Goal: Task Accomplishment & Management: Use online tool/utility

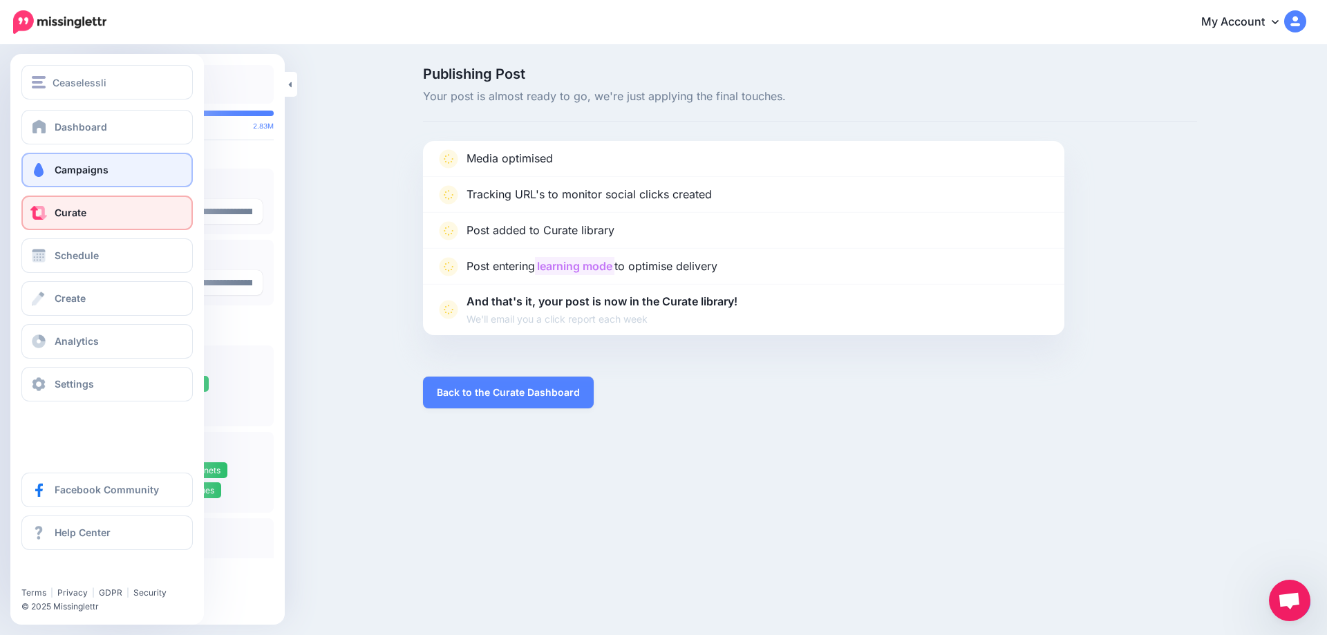
click at [48, 178] on link "Campaigns" at bounding box center [106, 170] width 171 height 35
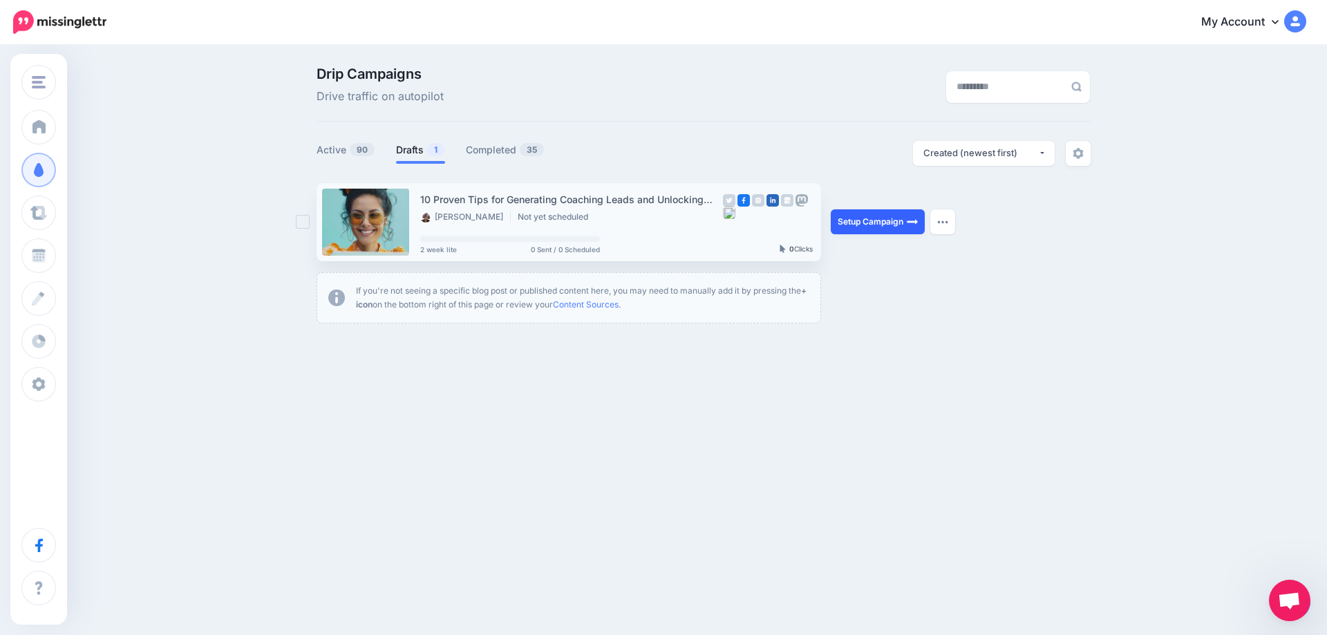
click at [867, 222] on link "Setup Campaign" at bounding box center [878, 221] width 94 height 25
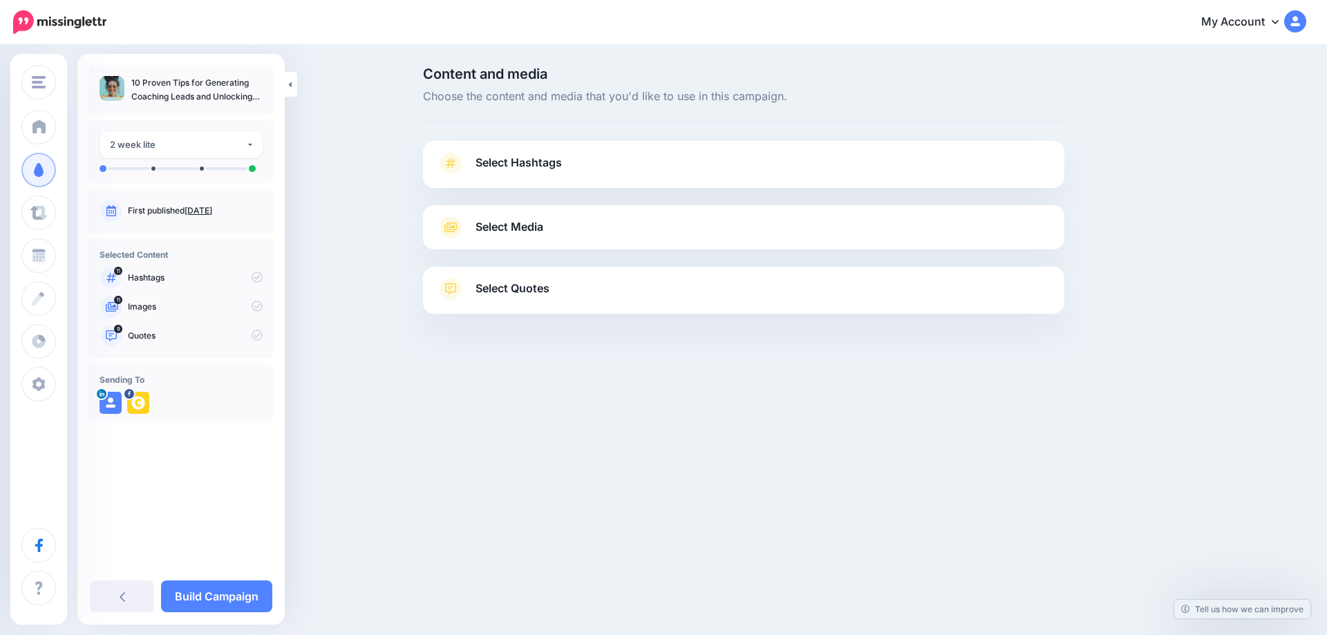
click at [212, 212] on link "Sept. 4, 2025" at bounding box center [199, 210] width 28 height 10
click at [543, 167] on span "Select Hashtags" at bounding box center [519, 162] width 86 height 19
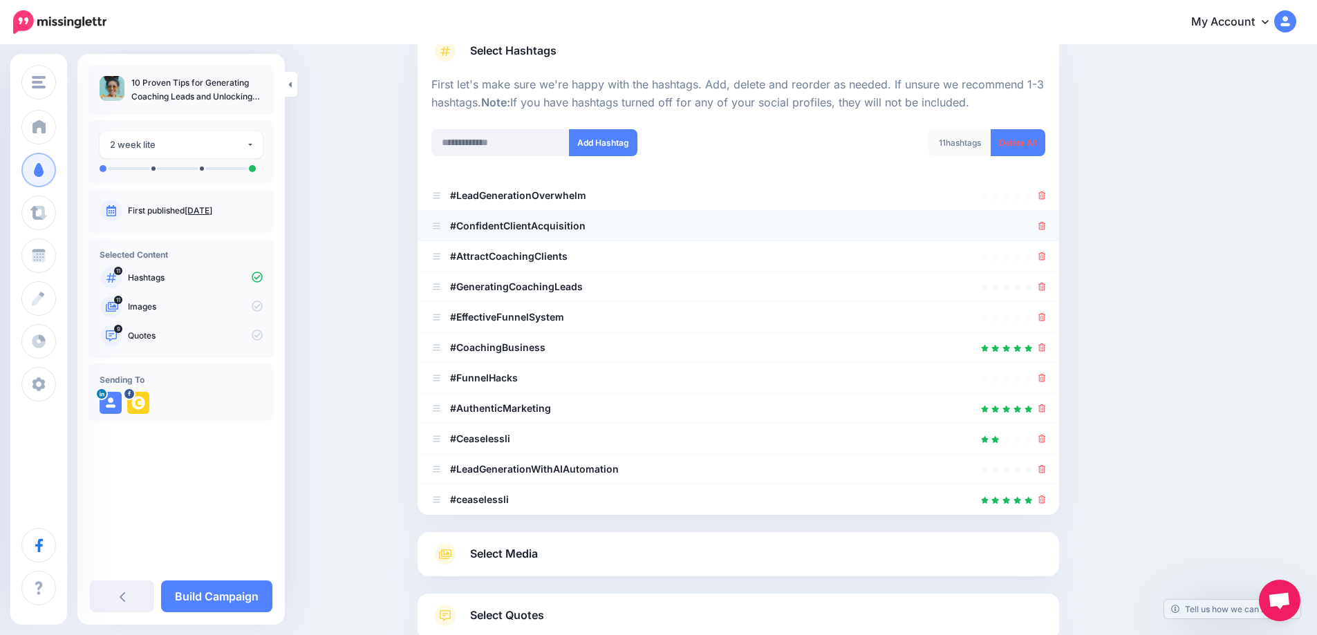
scroll to position [132, 0]
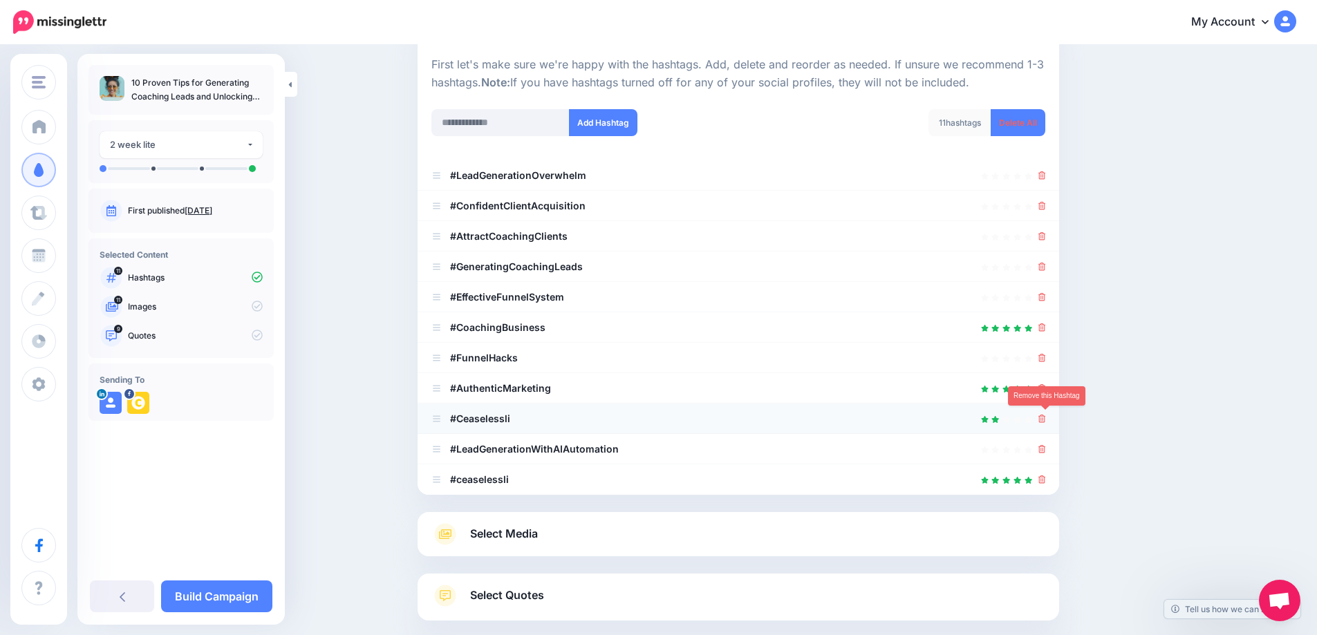
click at [1043, 421] on icon at bounding box center [1042, 419] width 8 height 8
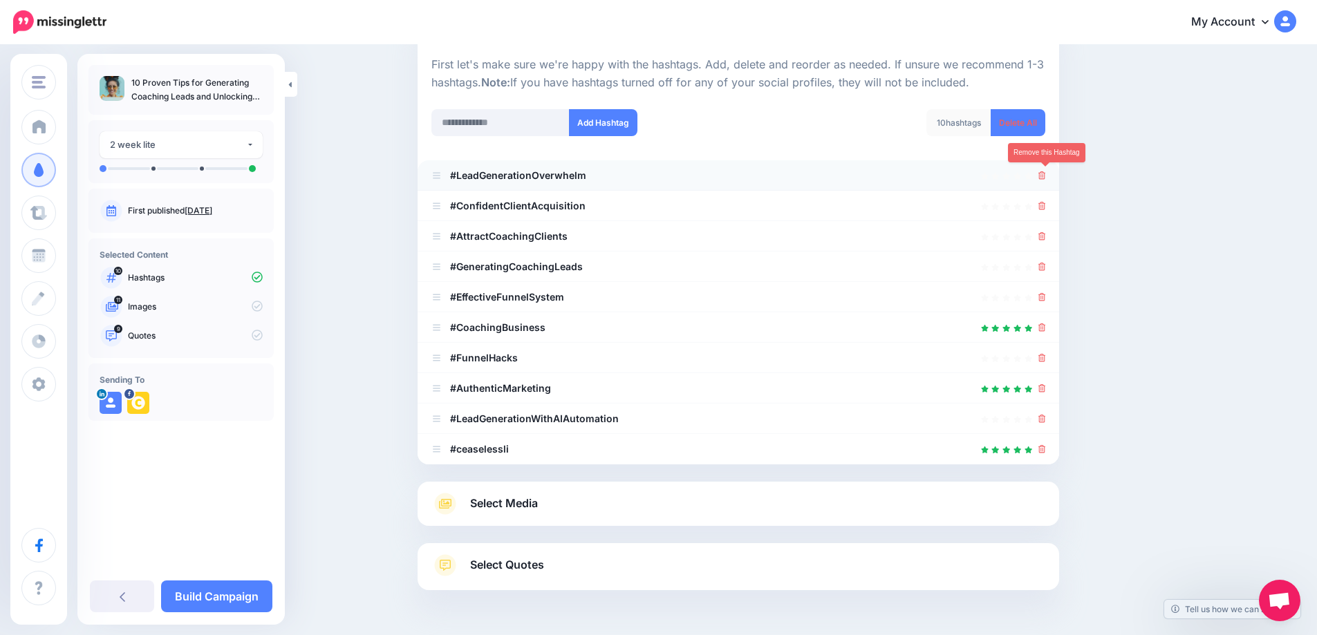
click at [1044, 177] on icon at bounding box center [1042, 175] width 8 height 8
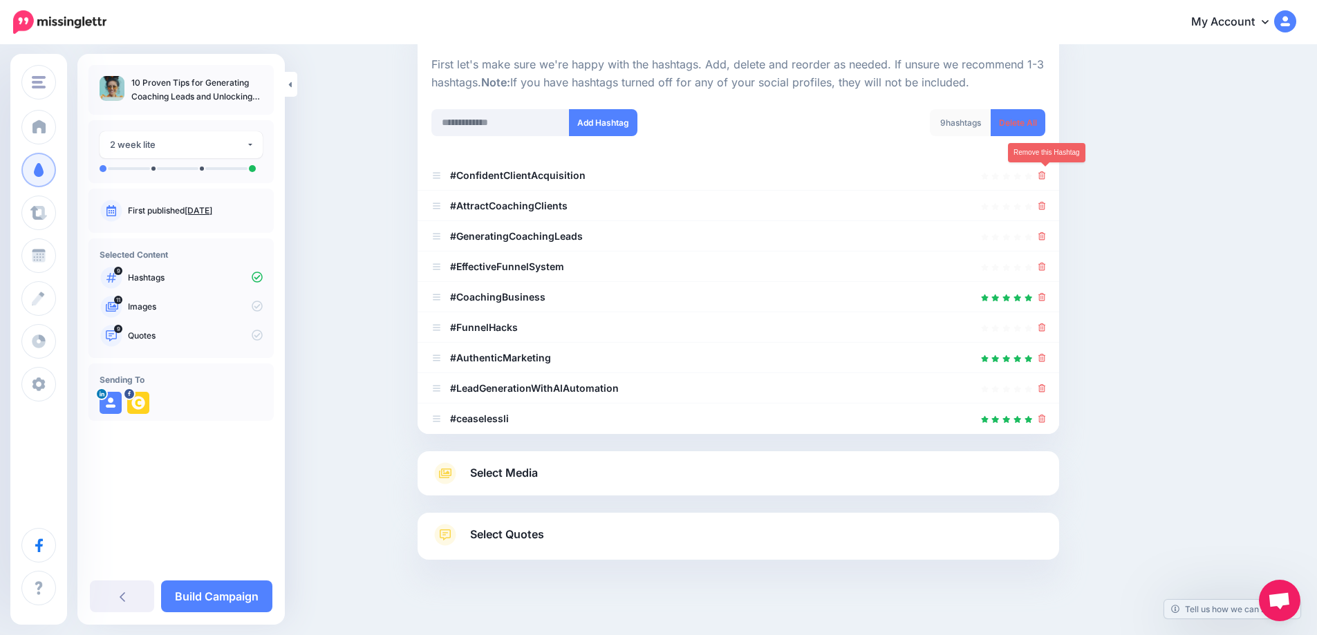
click at [1044, 177] on icon at bounding box center [1042, 175] width 8 height 8
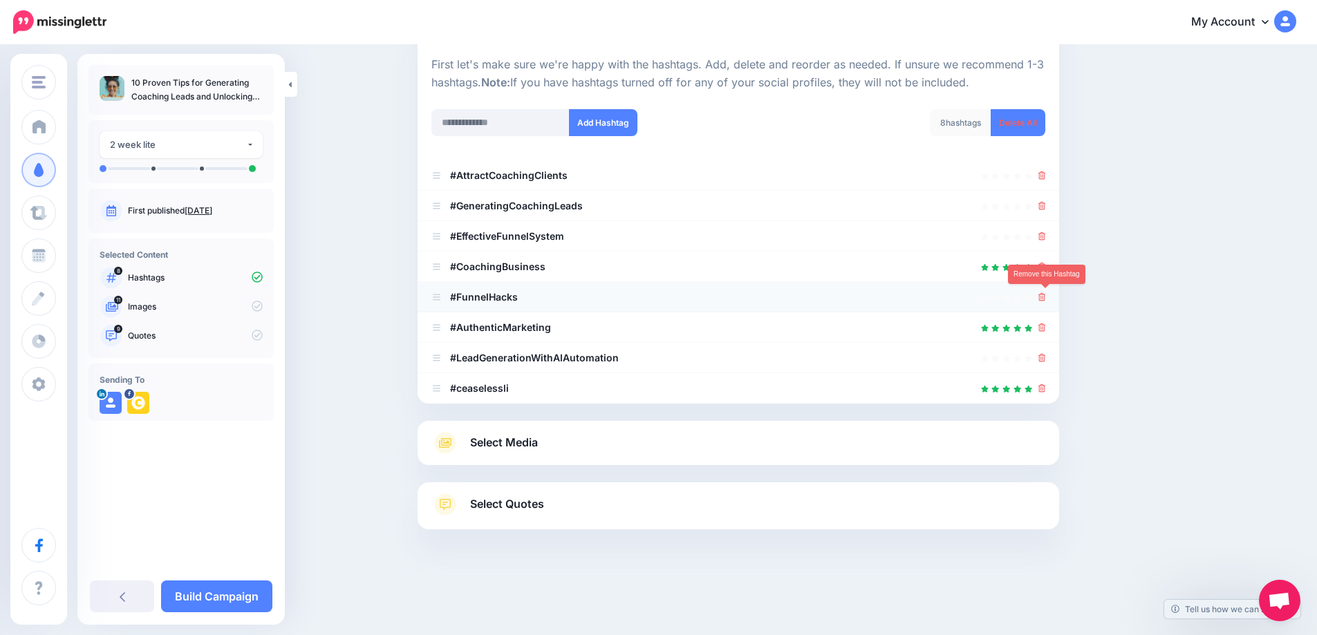
click at [1046, 298] on icon at bounding box center [1042, 297] width 8 height 8
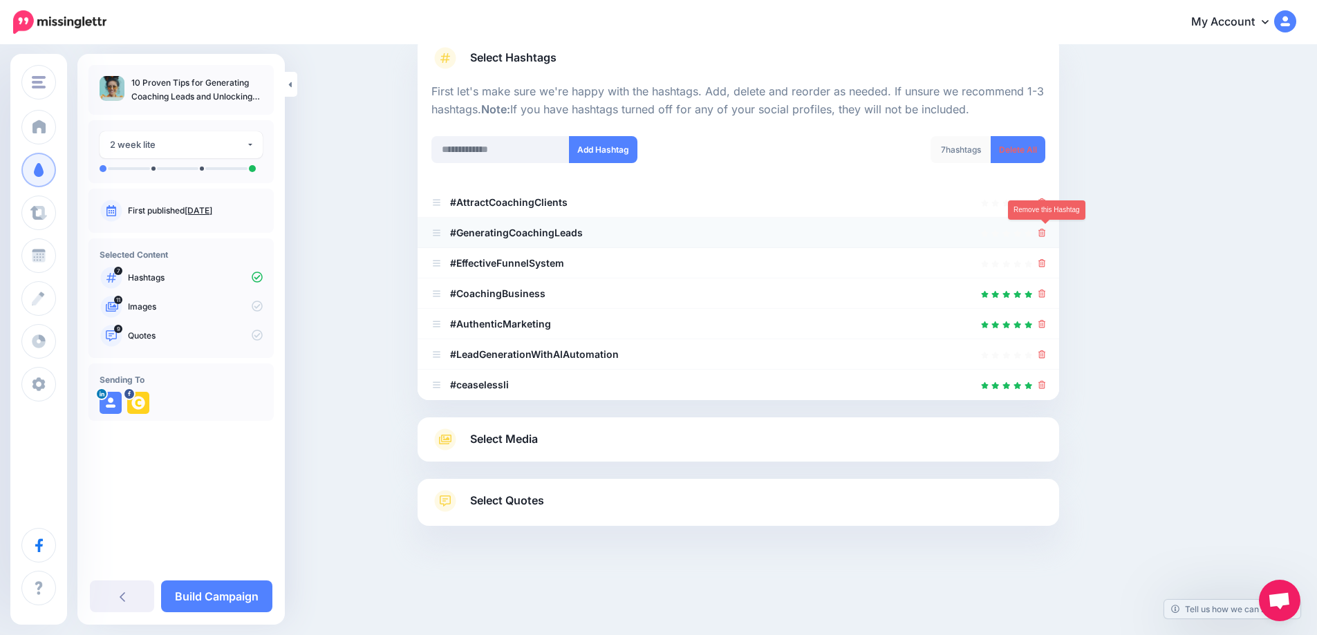
click at [1046, 230] on icon at bounding box center [1042, 233] width 8 height 8
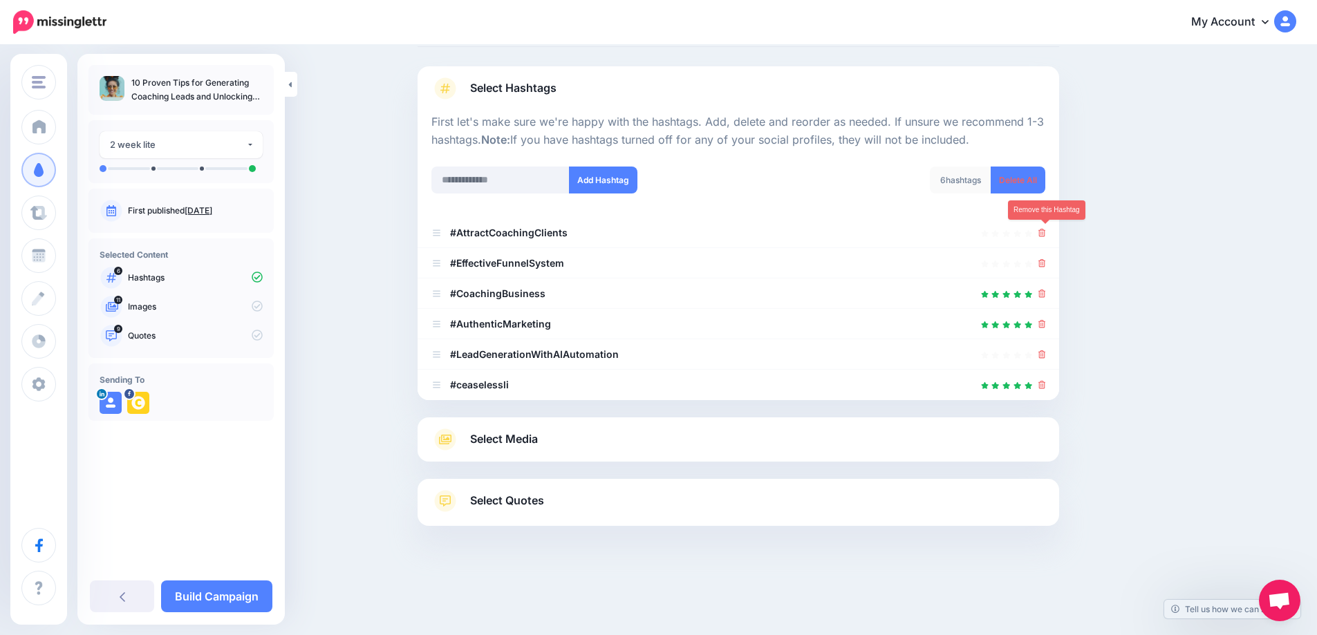
scroll to position [75, 0]
click at [1046, 230] on icon at bounding box center [1042, 233] width 8 height 8
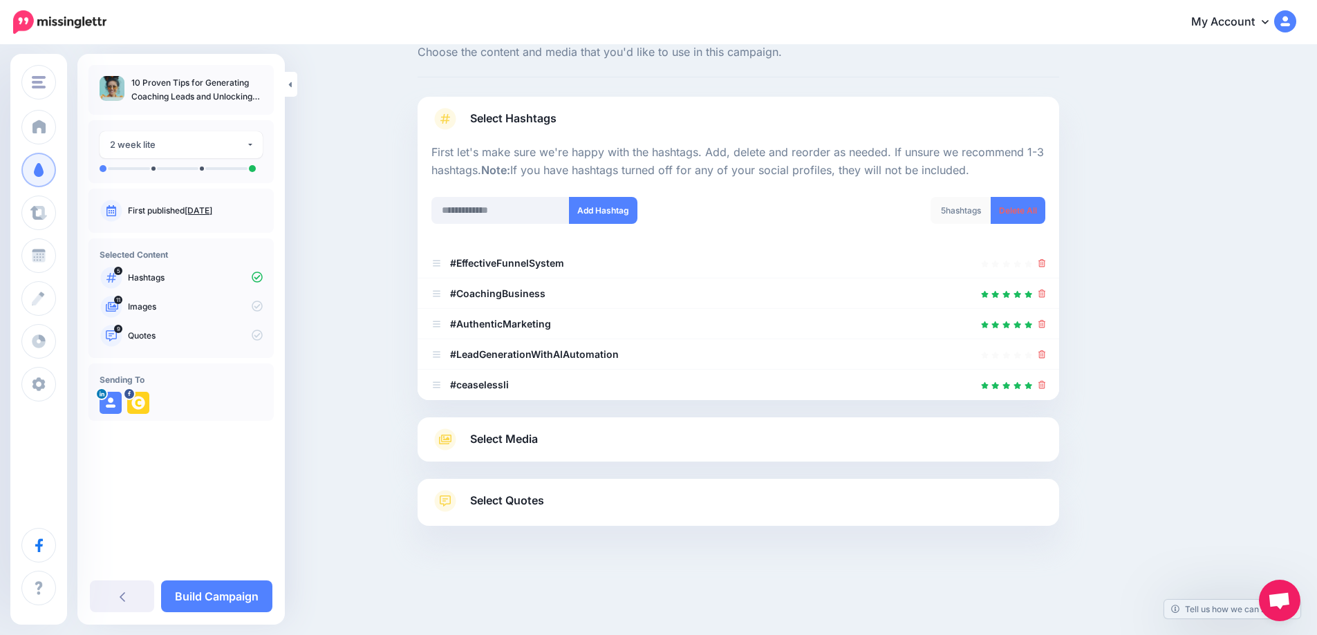
scroll to position [44, 0]
click at [520, 432] on span "Select Media" at bounding box center [504, 439] width 68 height 19
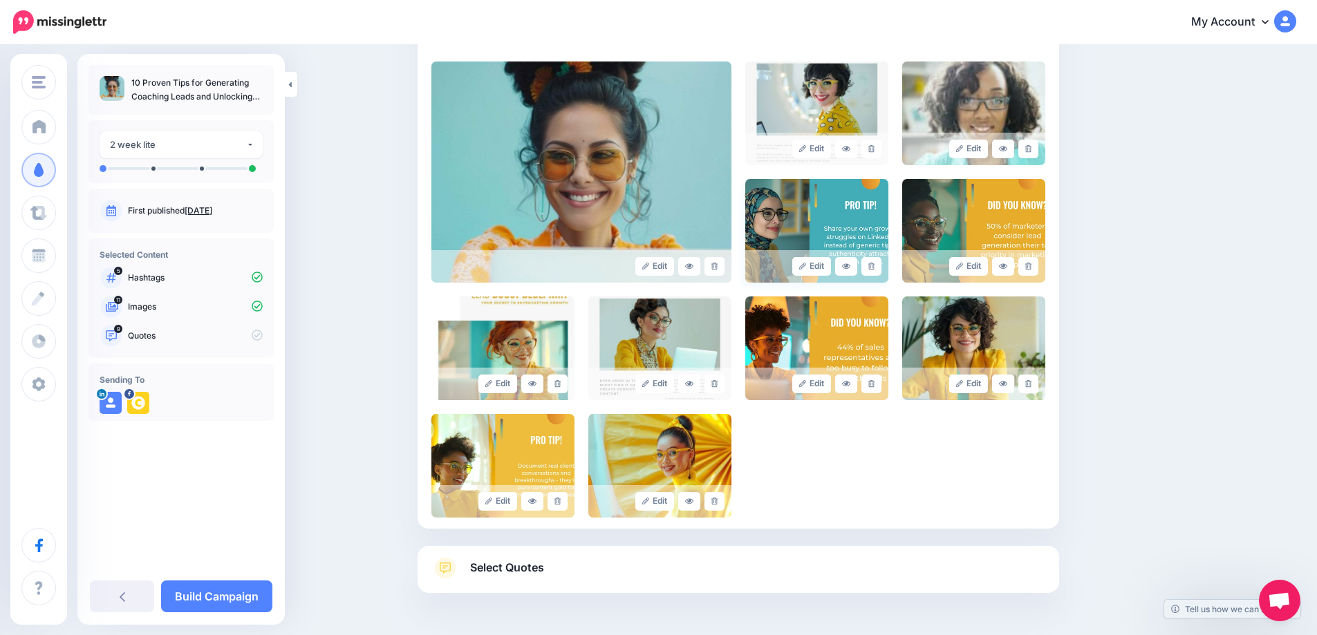
scroll to position [299, 0]
click at [874, 149] on icon at bounding box center [871, 148] width 6 height 8
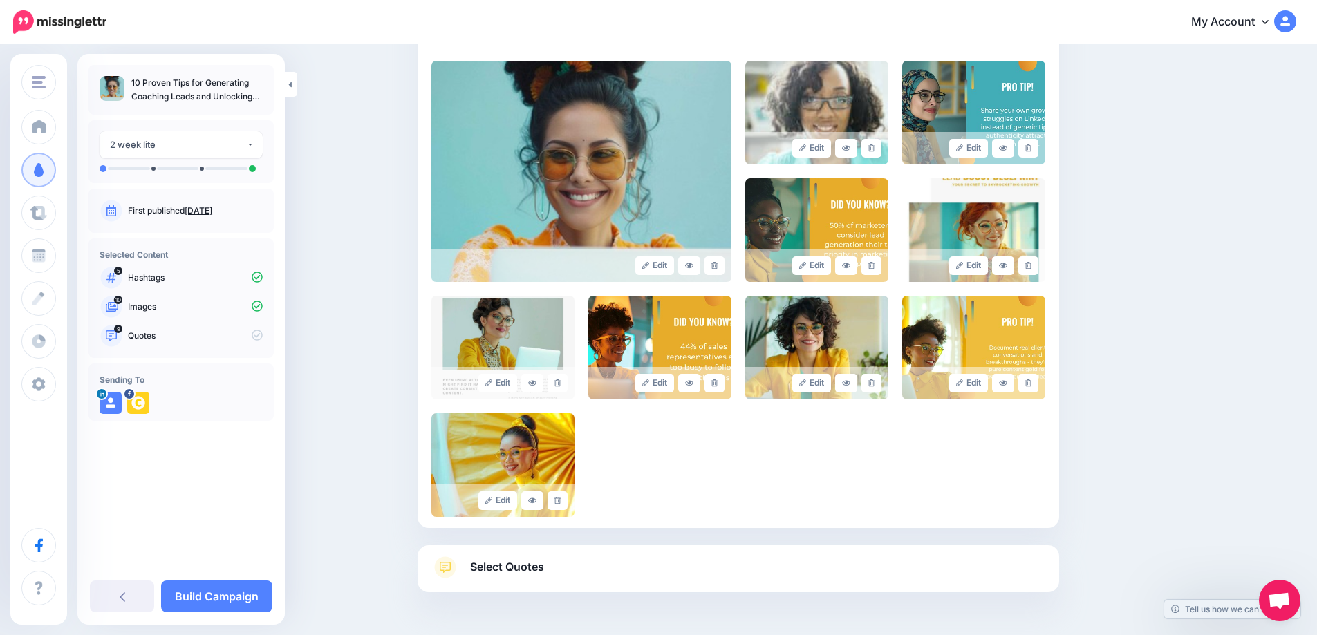
click at [874, 149] on icon at bounding box center [871, 148] width 6 height 8
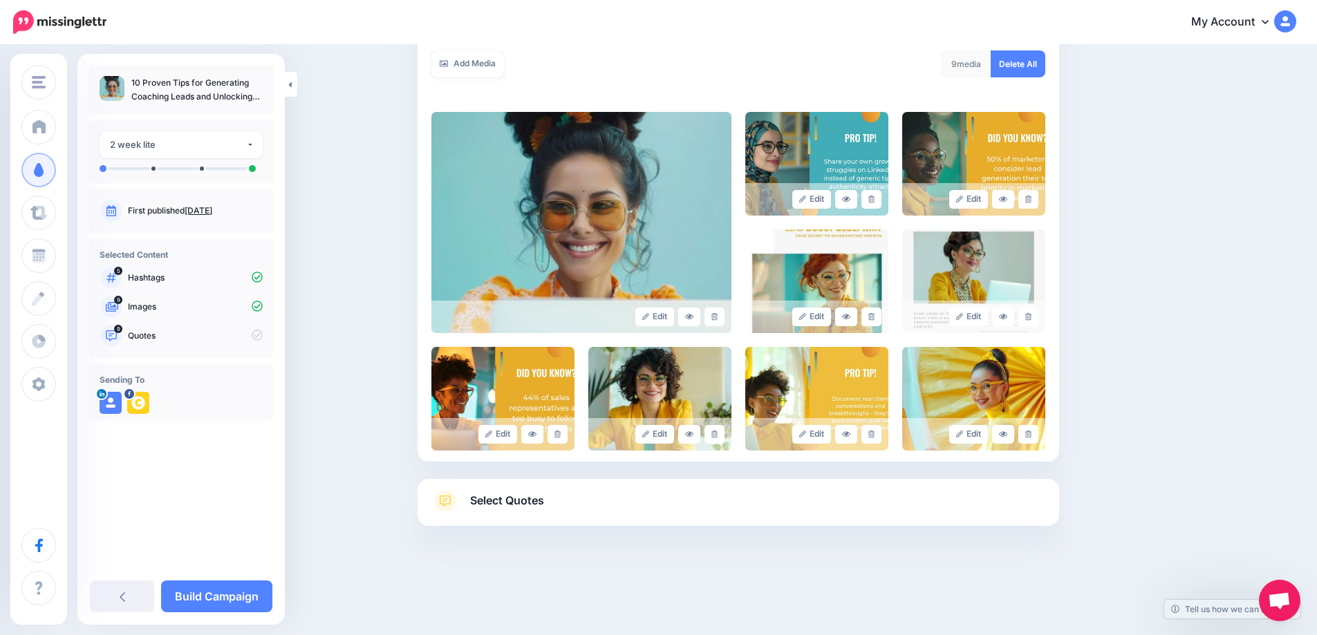
scroll to position [248, 0]
click at [874, 317] on icon at bounding box center [871, 317] width 6 height 8
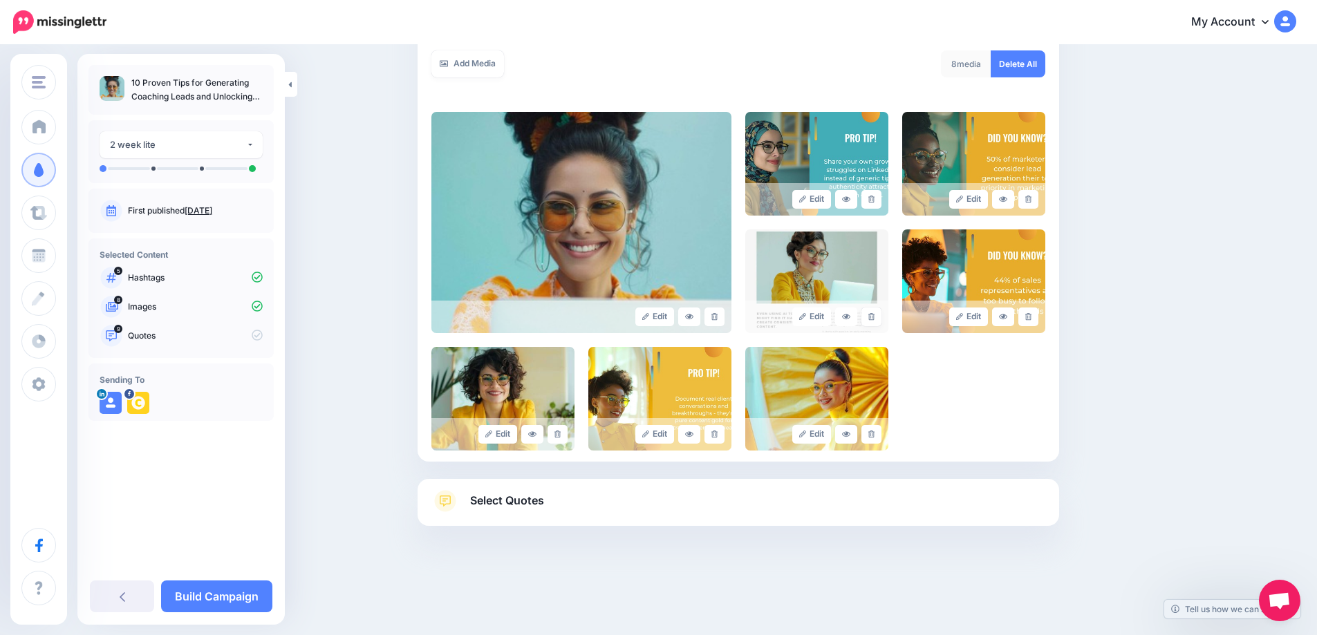
click at [874, 317] on icon at bounding box center [871, 317] width 6 height 8
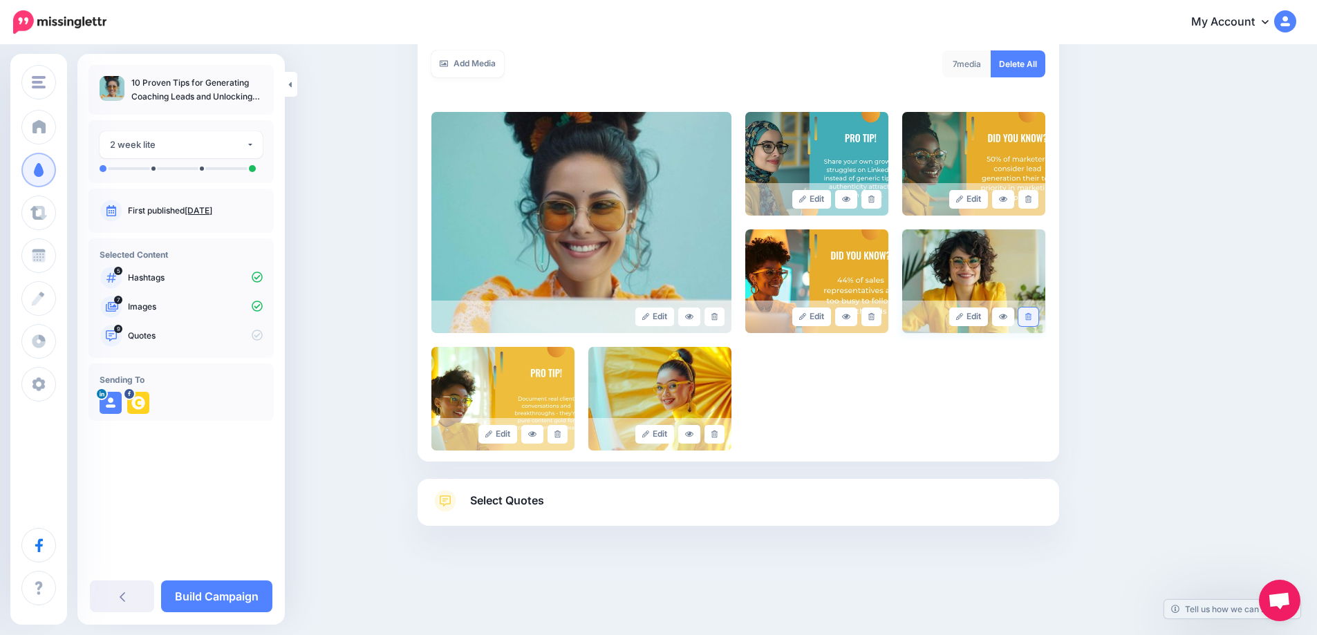
click at [1038, 319] on link at bounding box center [1028, 317] width 20 height 19
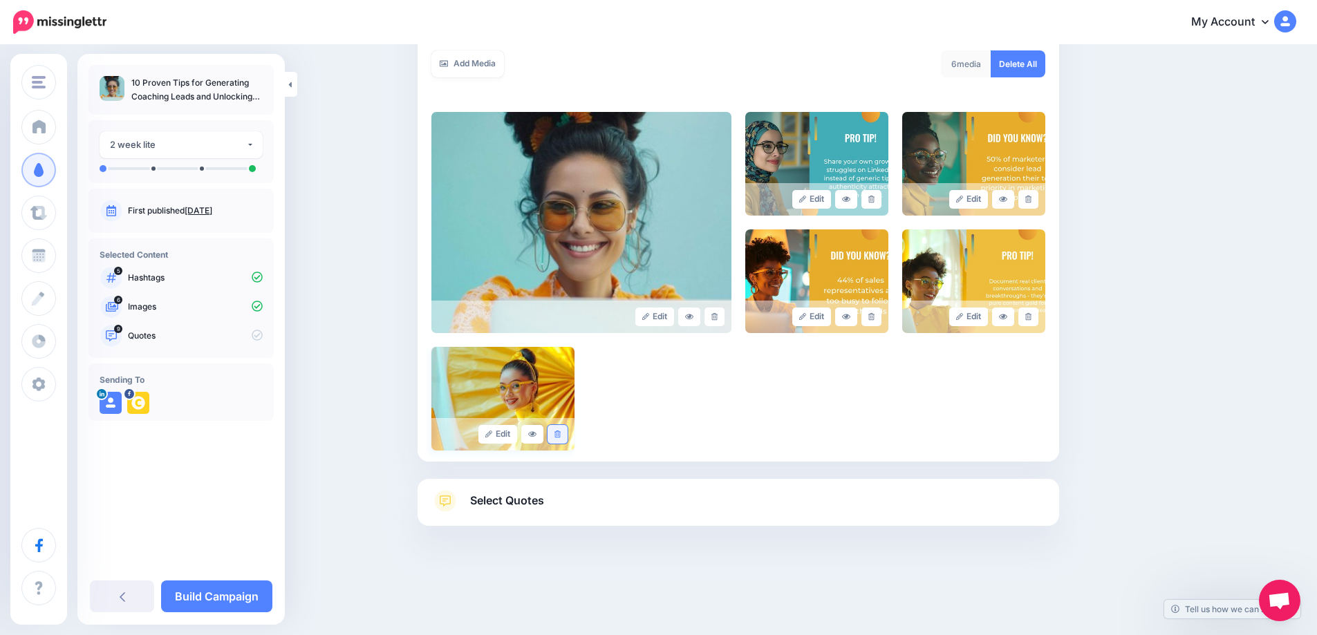
click at [561, 438] on icon at bounding box center [557, 435] width 6 height 8
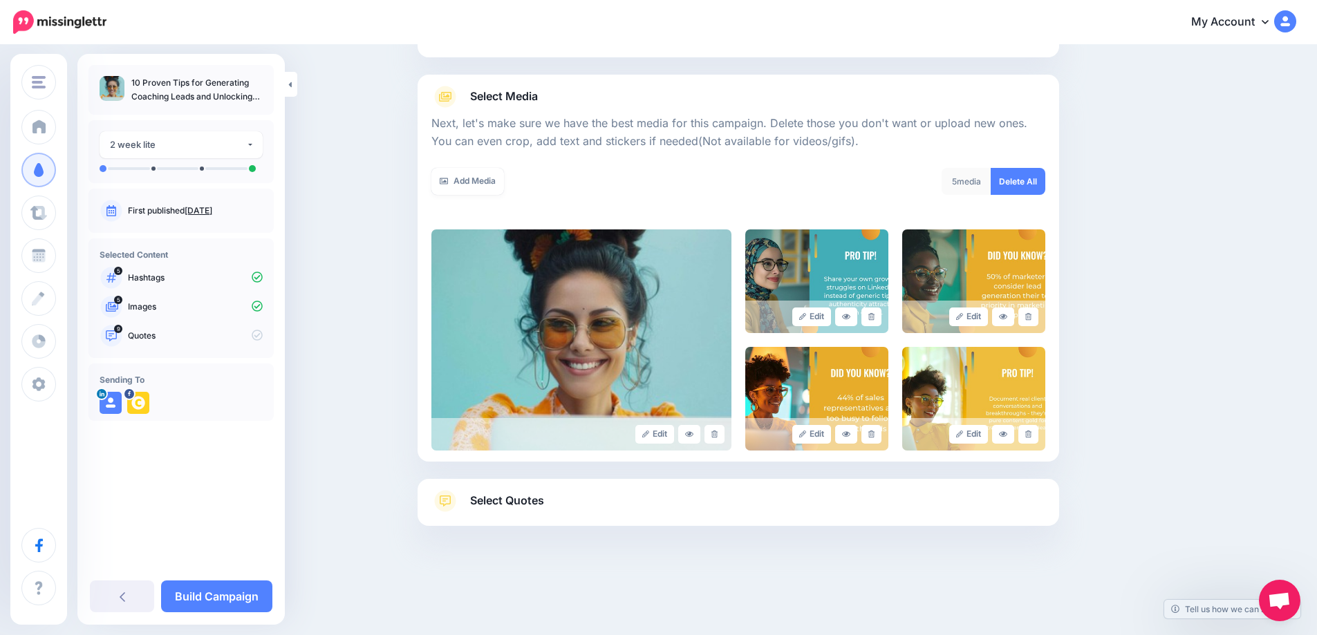
click at [492, 503] on span "Select Quotes" at bounding box center [507, 500] width 74 height 19
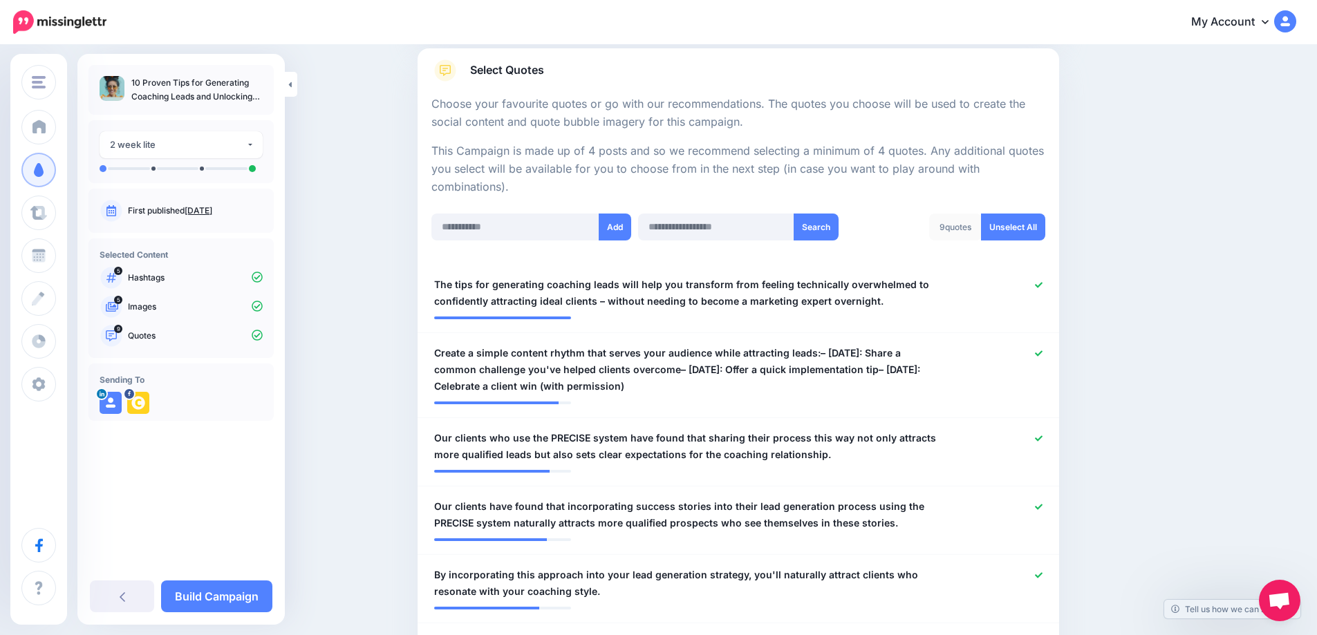
scroll to position [219, 0]
click at [1025, 233] on link "Unselect All" at bounding box center [1013, 226] width 64 height 27
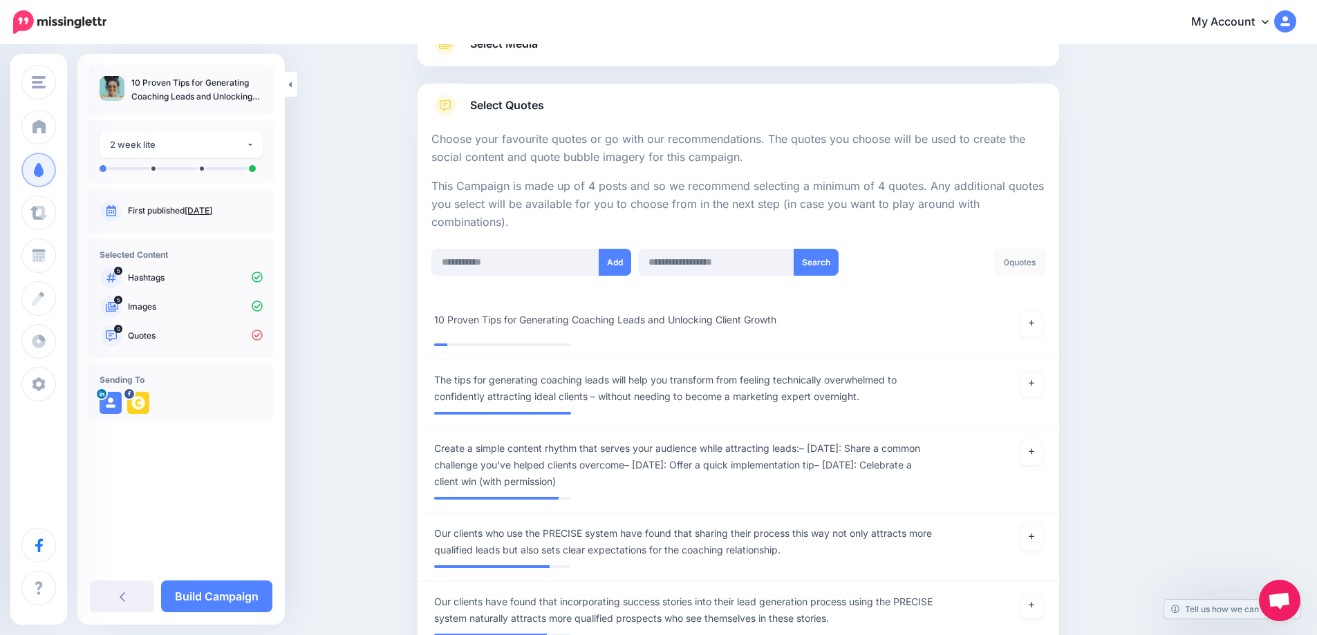
scroll to position [185, 0]
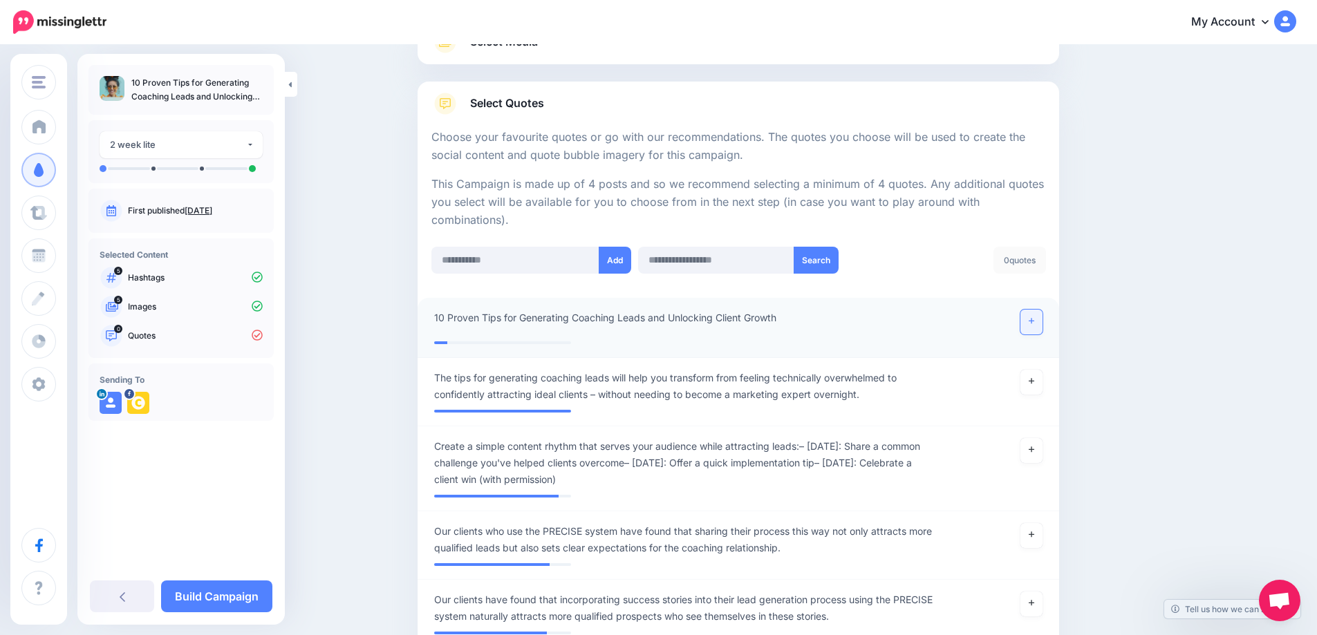
click at [1031, 323] on link at bounding box center [1031, 322] width 22 height 25
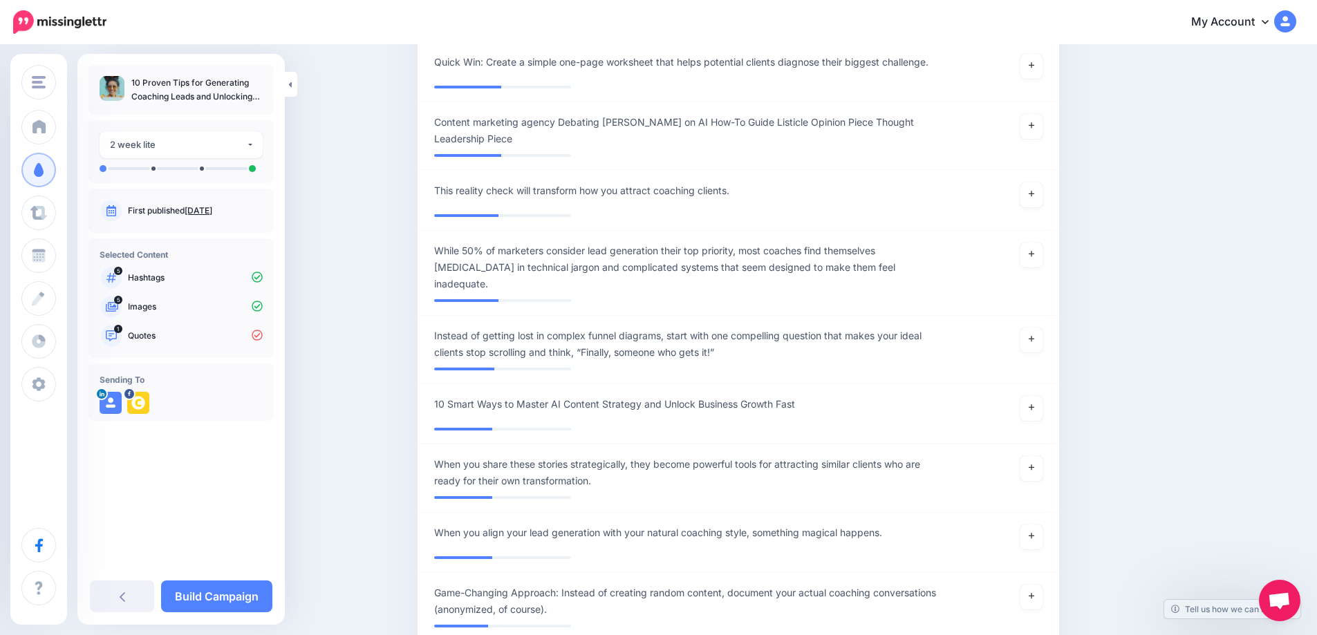
scroll to position [2045, 0]
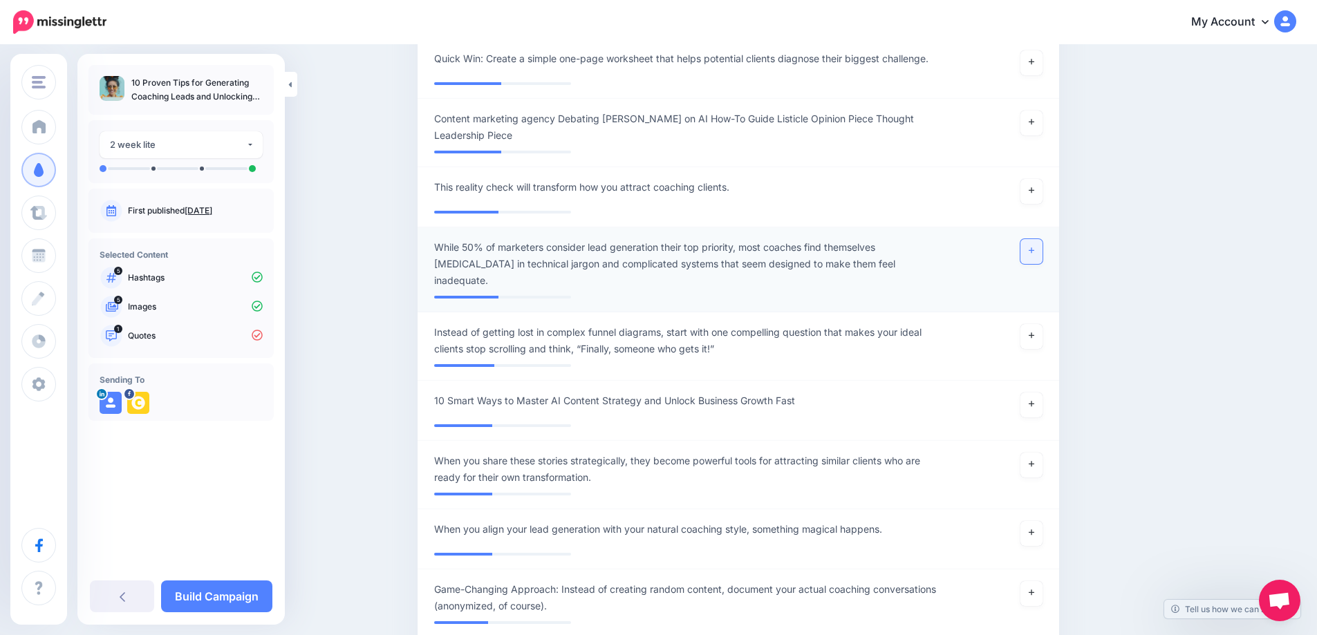
click at [1034, 254] on icon at bounding box center [1032, 251] width 6 height 8
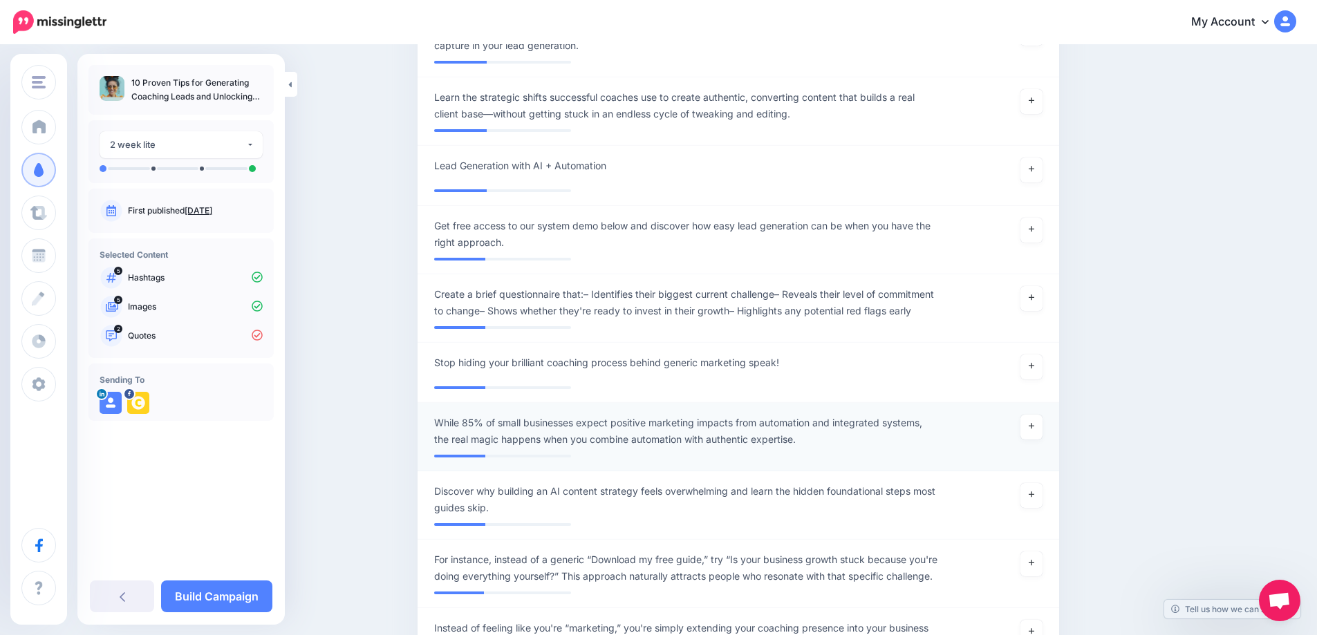
scroll to position [2743, 0]
click at [1039, 432] on link at bounding box center [1031, 426] width 22 height 25
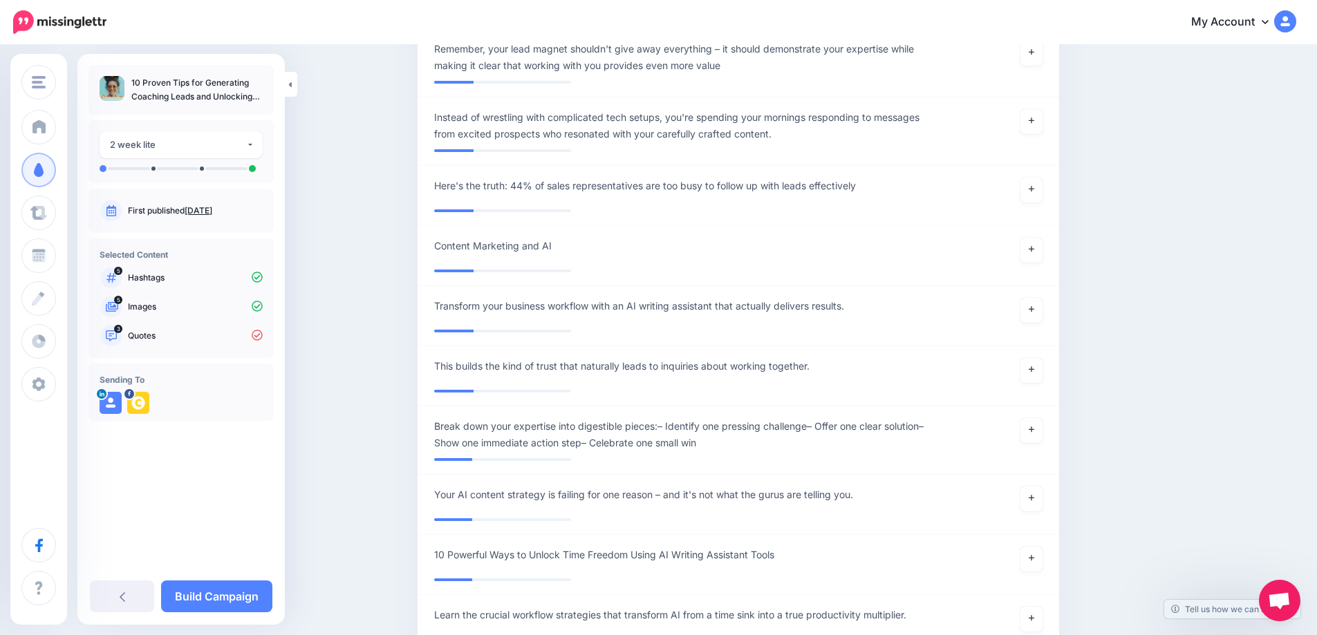
scroll to position [4720, 0]
click at [1034, 192] on icon at bounding box center [1032, 189] width 6 height 8
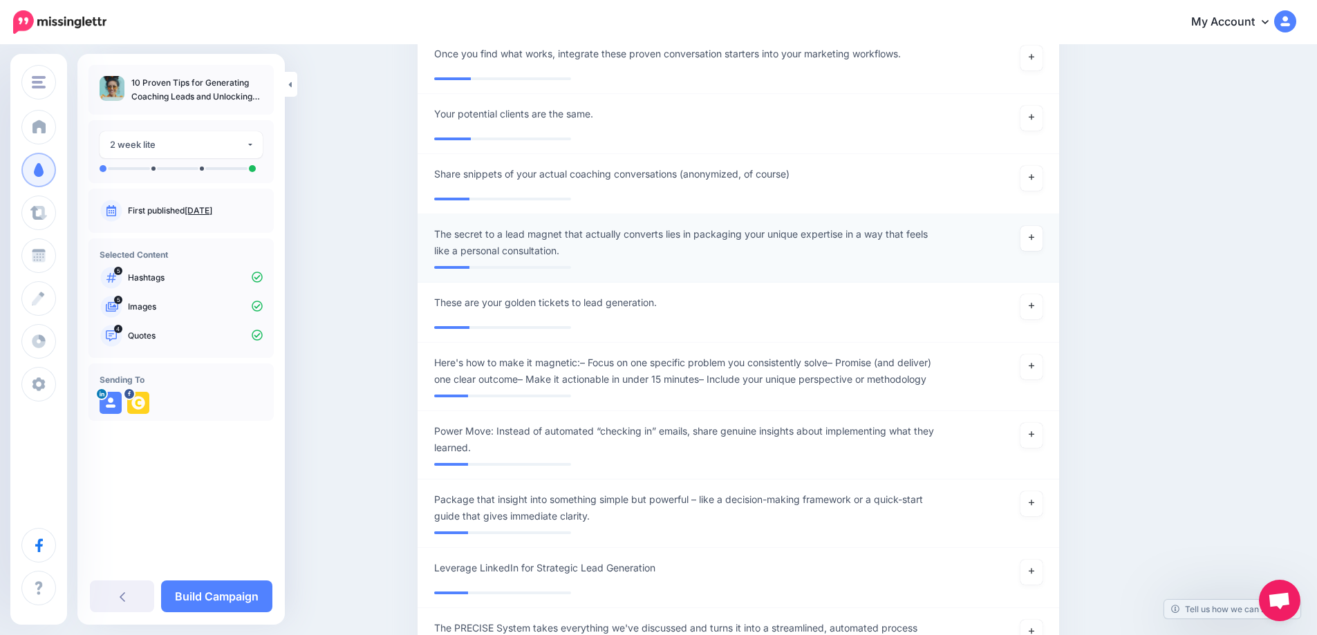
scroll to position [5535, 0]
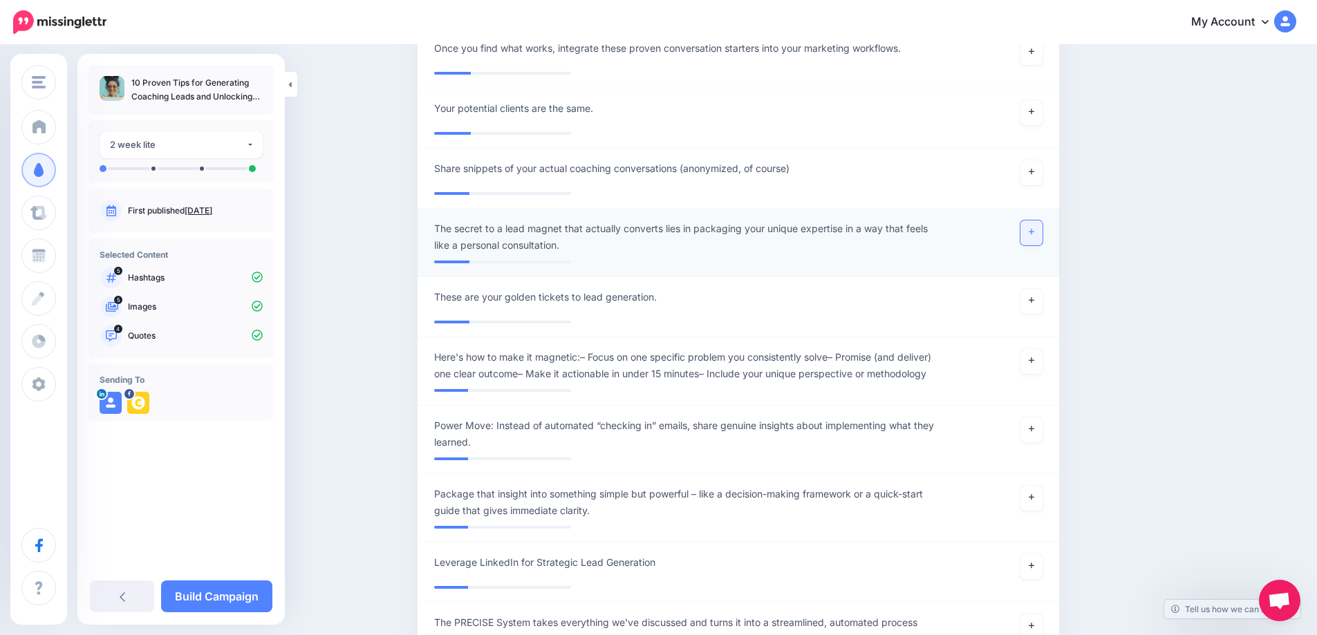
click at [1036, 245] on link at bounding box center [1031, 232] width 22 height 25
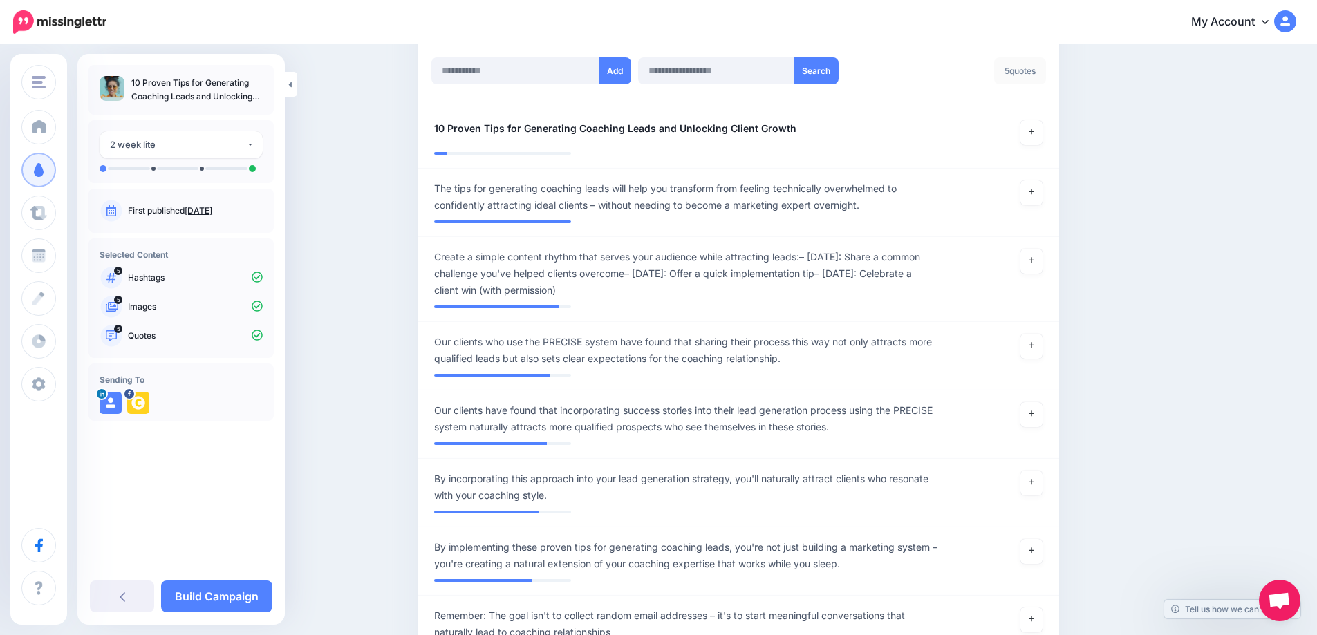
scroll to position [375, 0]
click at [223, 595] on link "Build Campaign" at bounding box center [216, 597] width 111 height 32
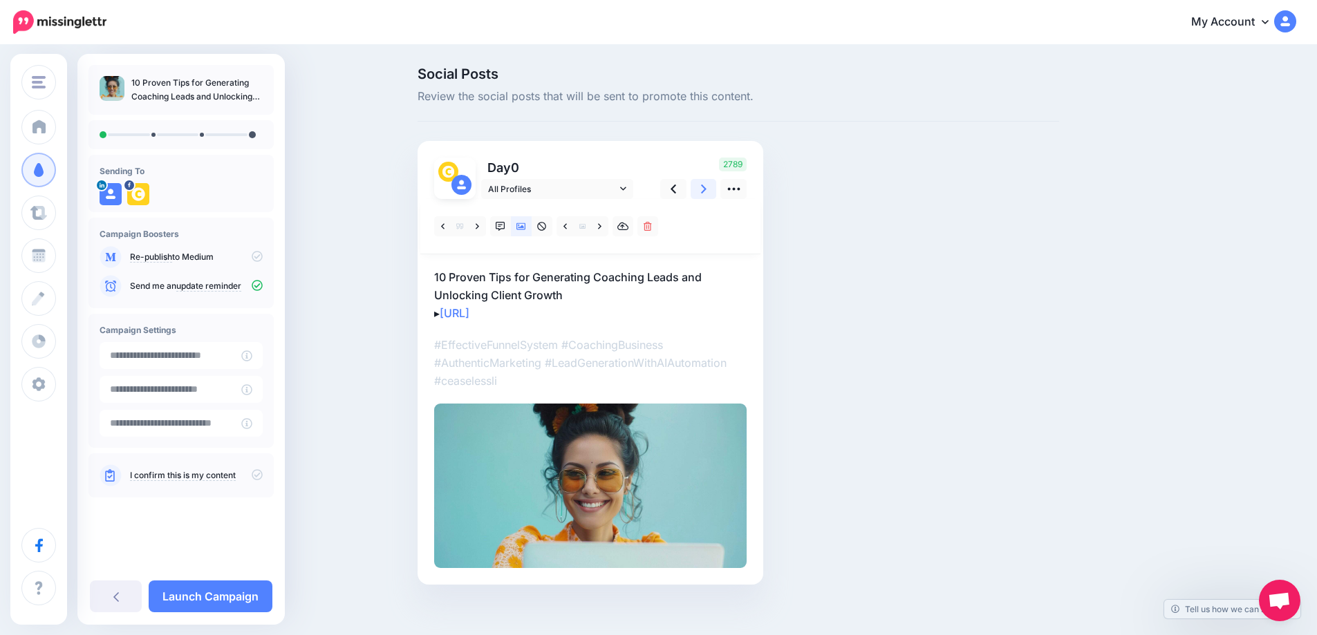
click at [714, 189] on link at bounding box center [704, 189] width 26 height 20
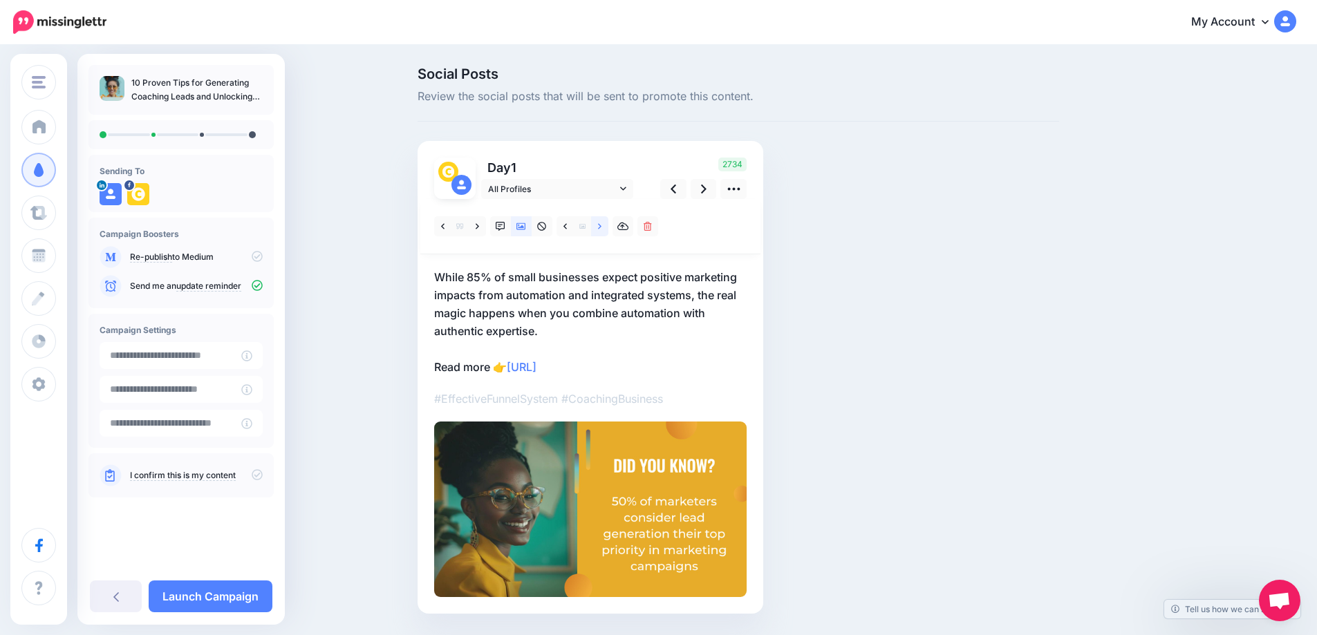
click at [608, 227] on link at bounding box center [599, 226] width 17 height 20
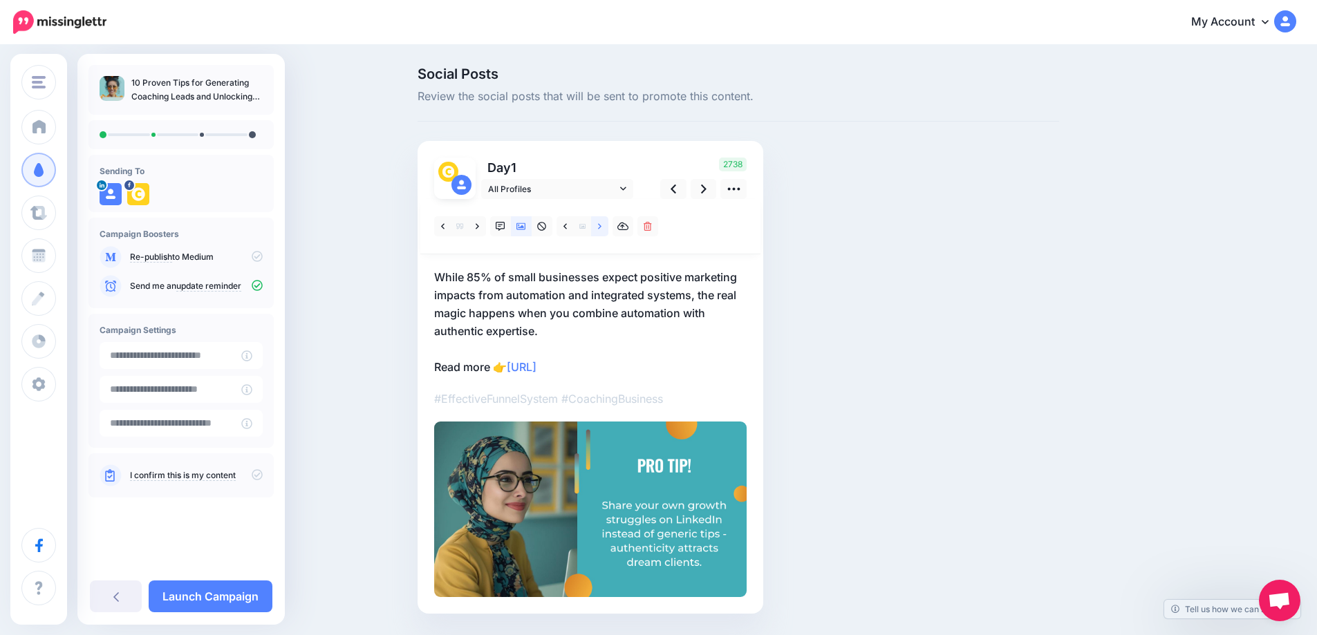
click at [601, 227] on icon at bounding box center [599, 226] width 3 height 6
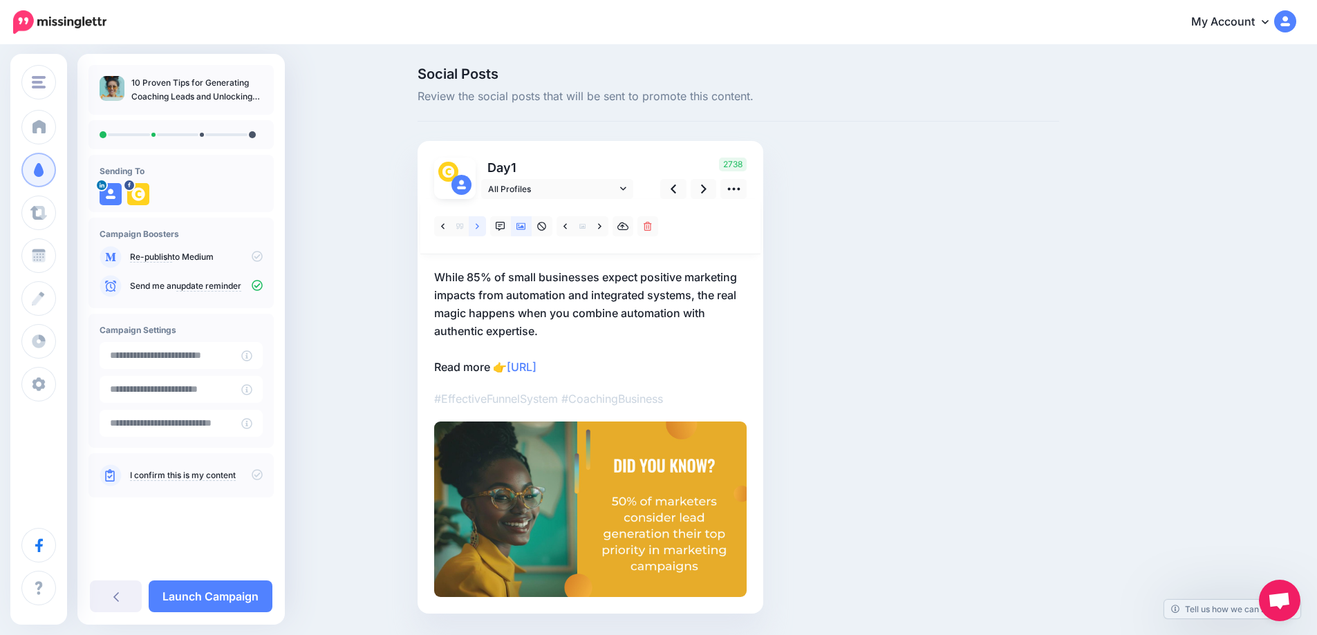
click at [479, 227] on icon at bounding box center [477, 227] width 3 height 10
click at [701, 185] on link at bounding box center [704, 189] width 26 height 20
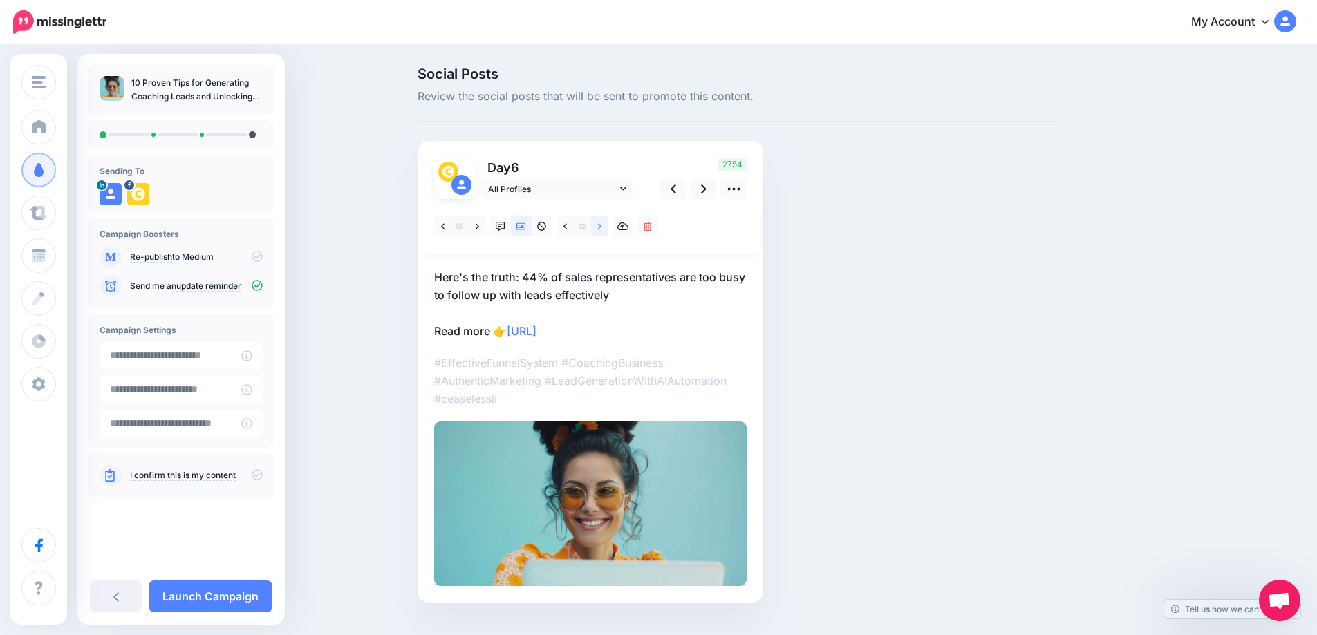
click at [607, 227] on link at bounding box center [599, 226] width 17 height 20
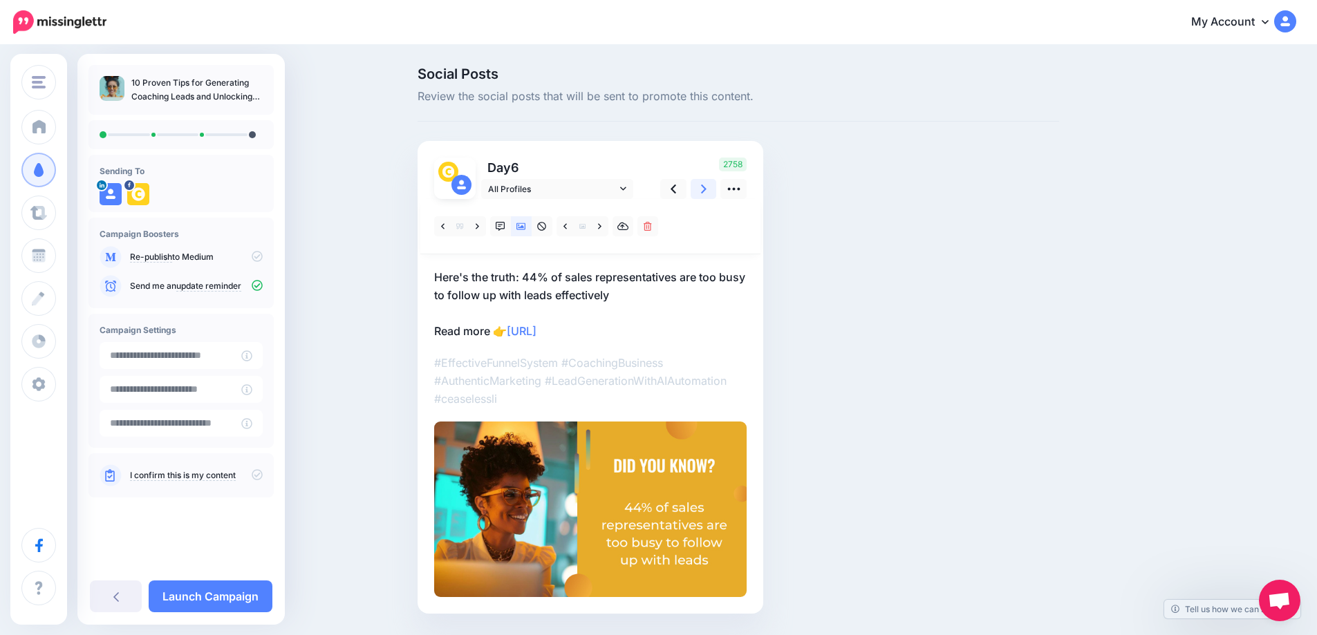
click at [706, 192] on icon at bounding box center [704, 189] width 6 height 15
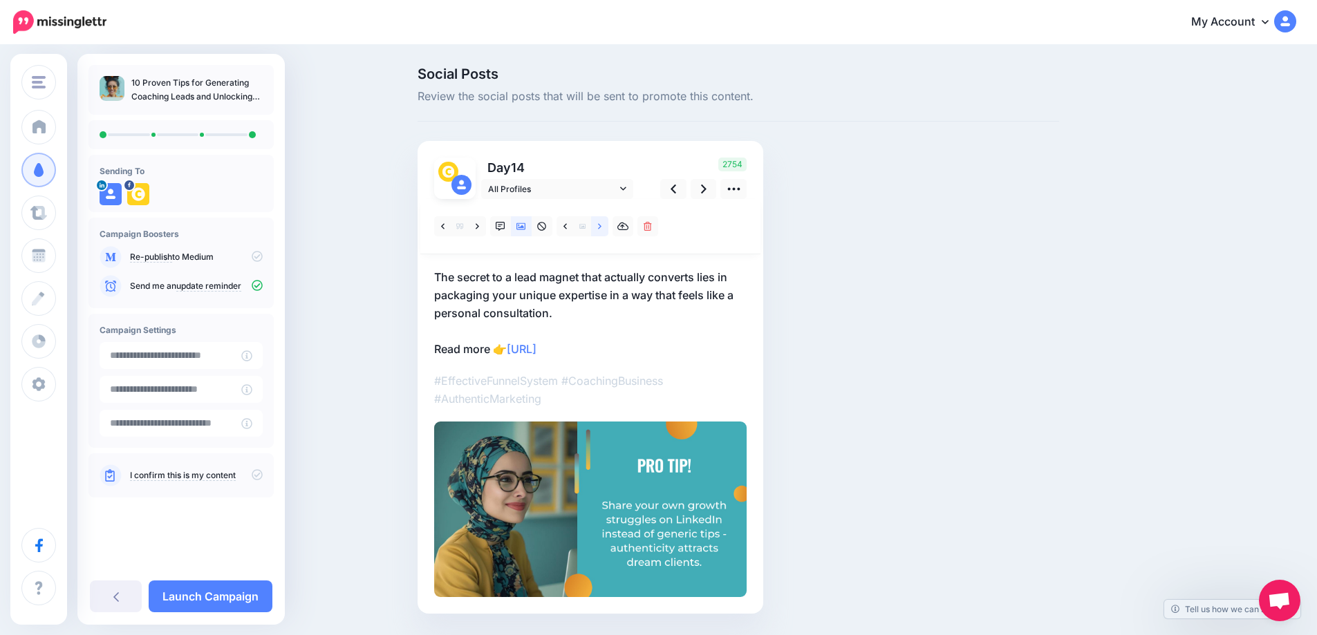
click at [601, 228] on icon at bounding box center [599, 227] width 3 height 10
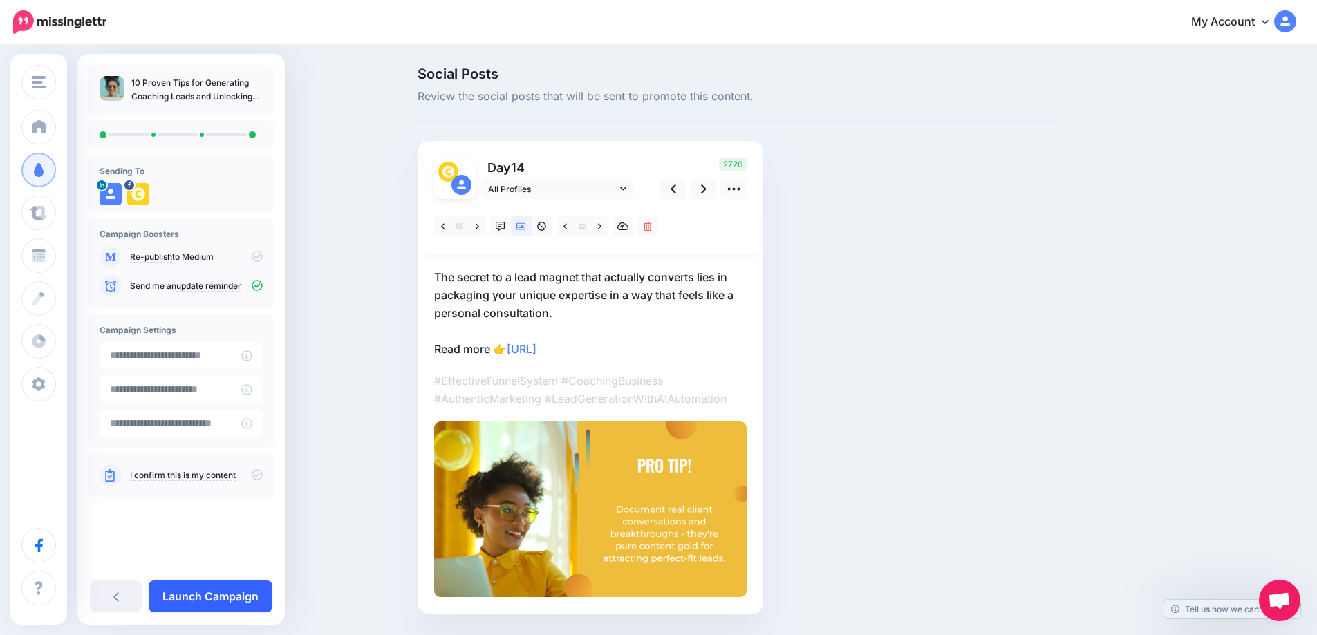
click at [191, 601] on link "Launch Campaign" at bounding box center [211, 597] width 124 height 32
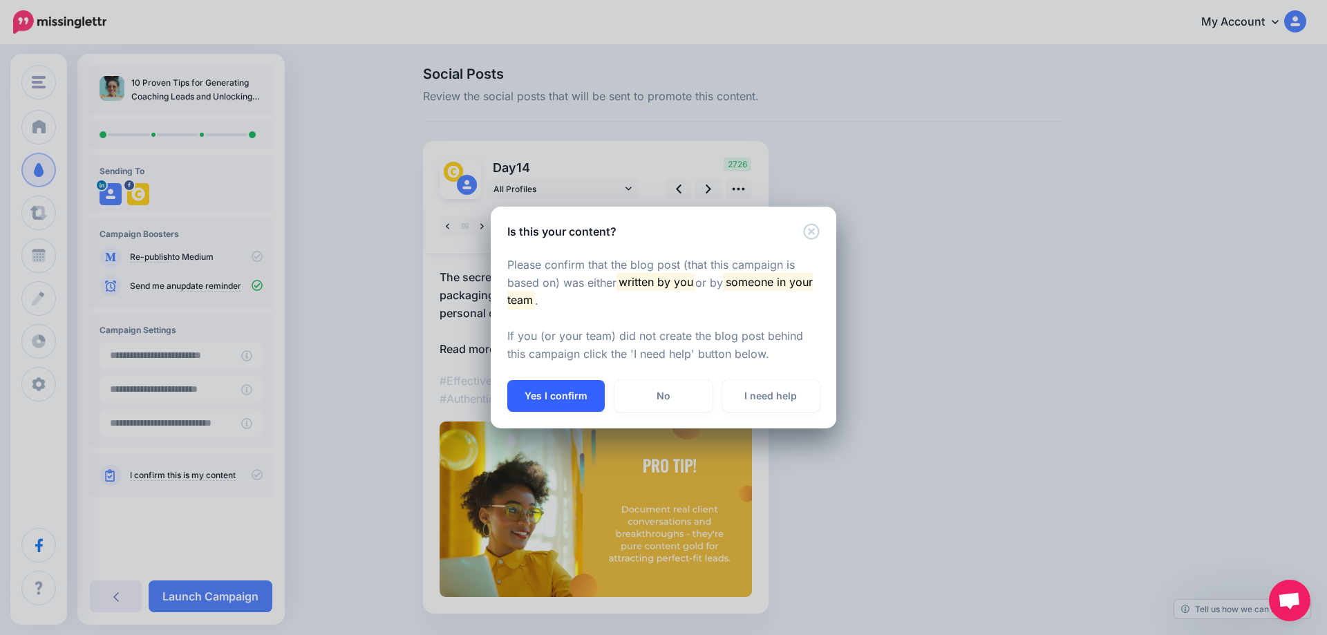
click at [558, 400] on button "Yes I confirm" at bounding box center [555, 396] width 97 height 32
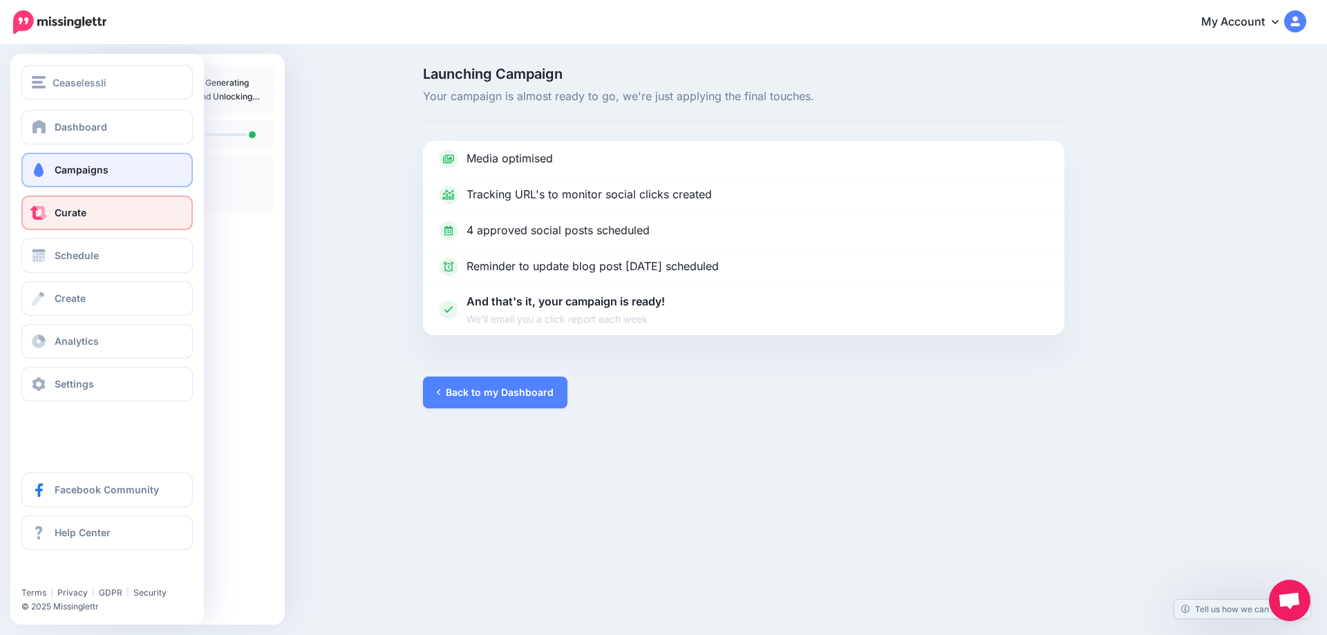
click at [46, 218] on span at bounding box center [39, 213] width 18 height 14
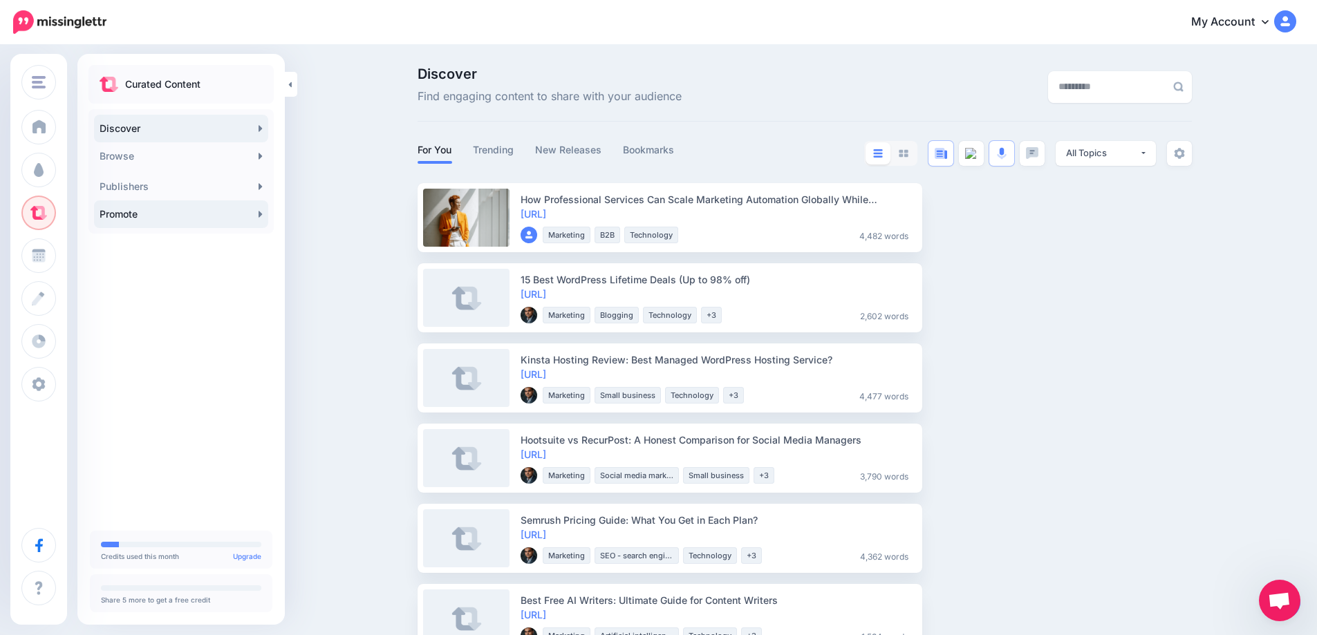
click at [256, 214] on link "Promote" at bounding box center [181, 214] width 174 height 28
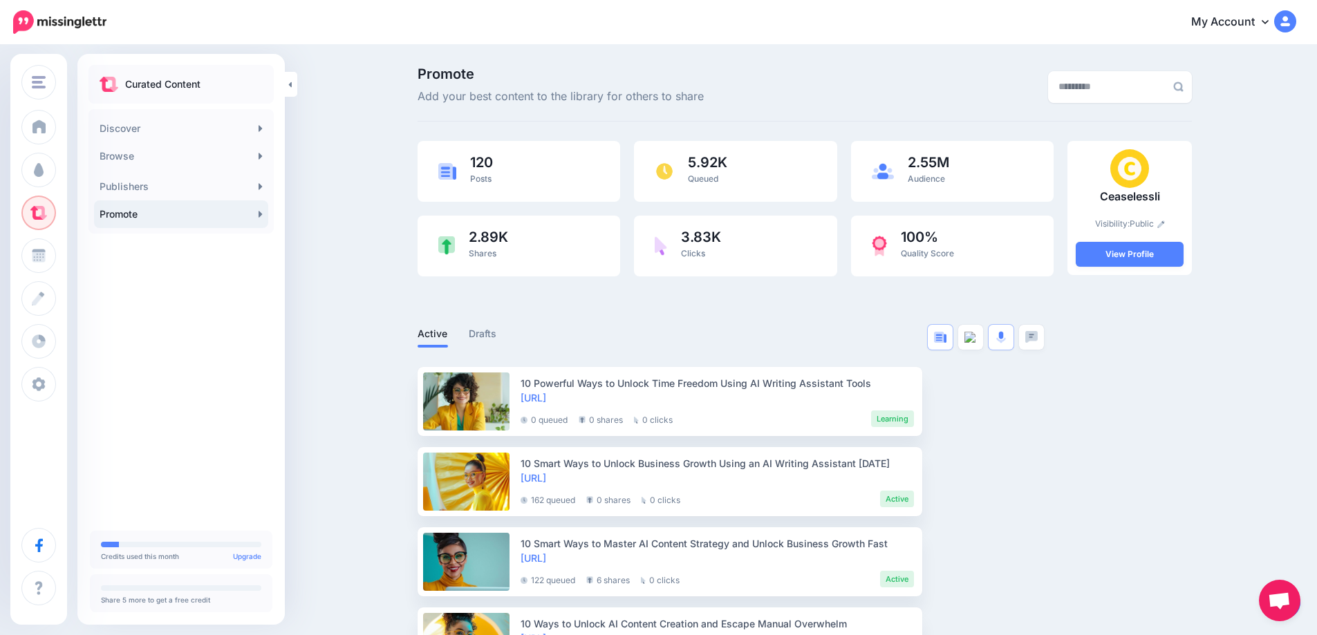
click at [1286, 606] on body "My Account Dashboard My Account Billing Logout" at bounding box center [658, 317] width 1317 height 635
click at [254, 214] on link "Promote" at bounding box center [181, 214] width 174 height 28
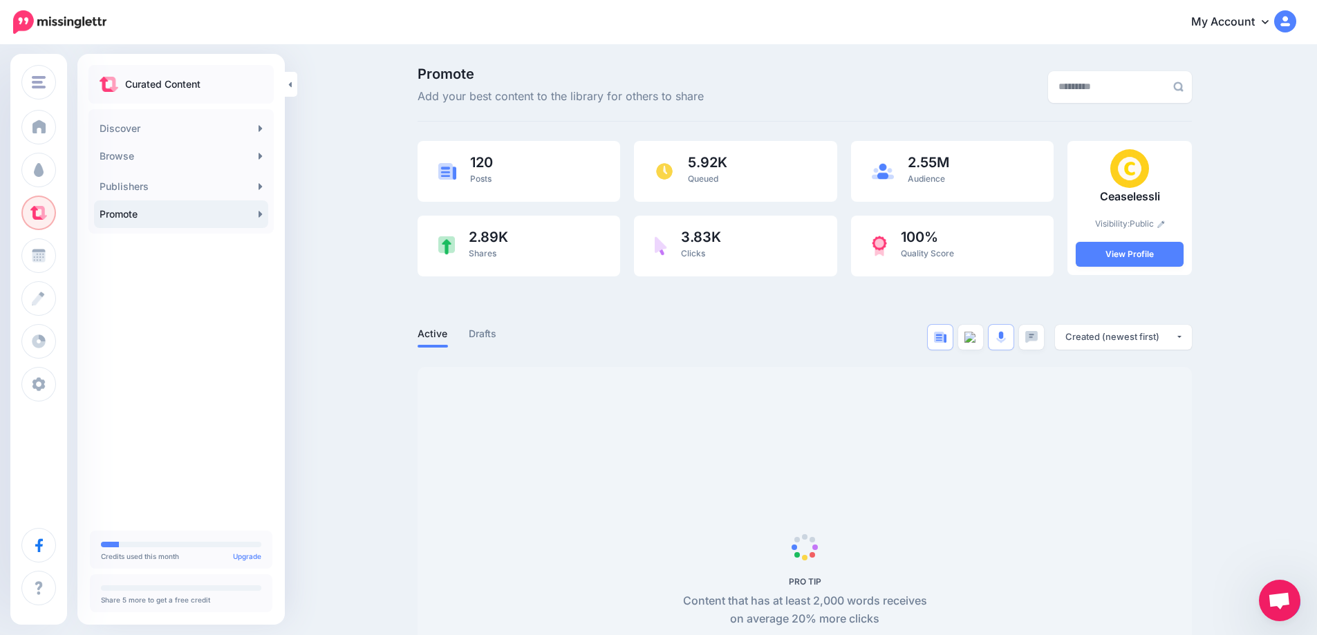
click at [1289, 603] on span "Open chat" at bounding box center [1279, 601] width 23 height 19
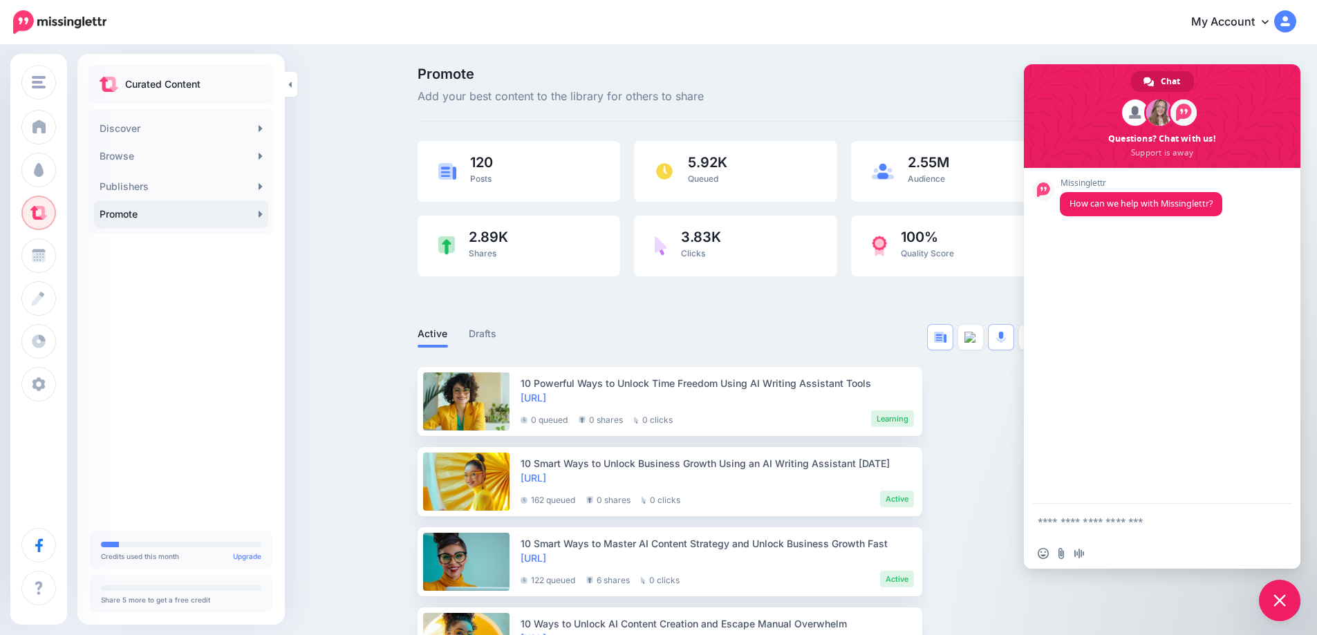
click at [1280, 605] on span "Close chat" at bounding box center [1279, 600] width 12 height 12
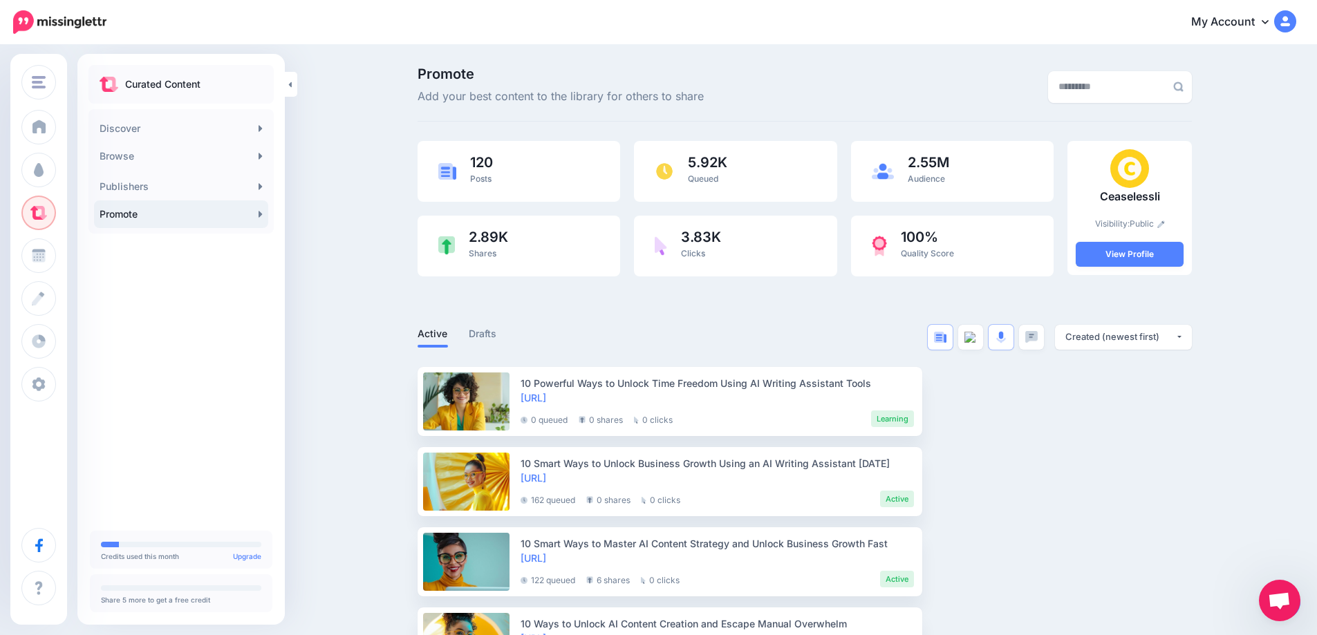
click at [250, 218] on link "Promote" at bounding box center [181, 214] width 174 height 28
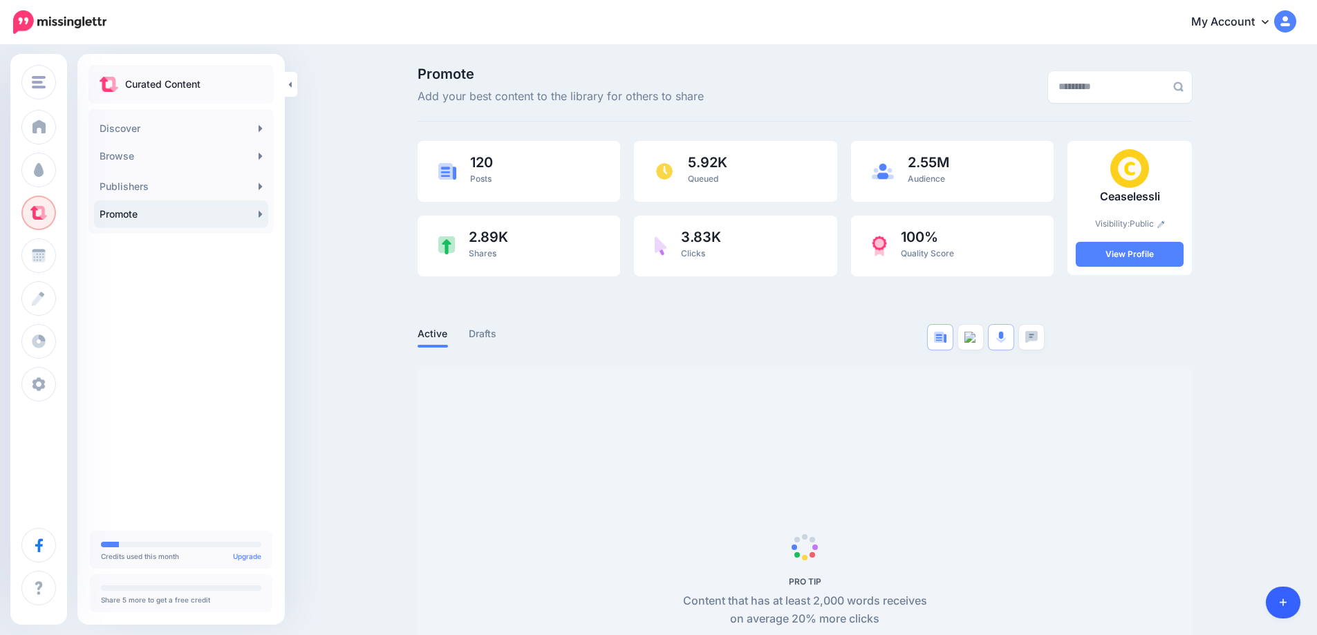
click at [1286, 608] on link at bounding box center [1283, 603] width 35 height 32
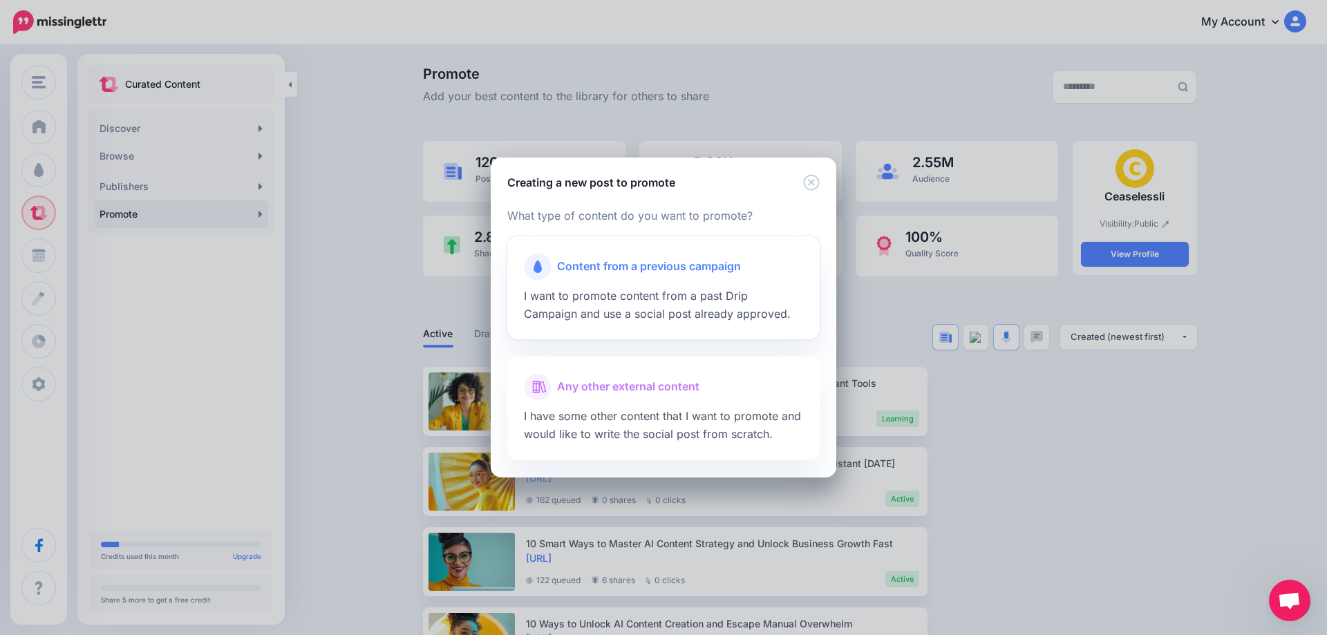
click at [604, 261] on span "Content from a previous campaign" at bounding box center [649, 267] width 184 height 18
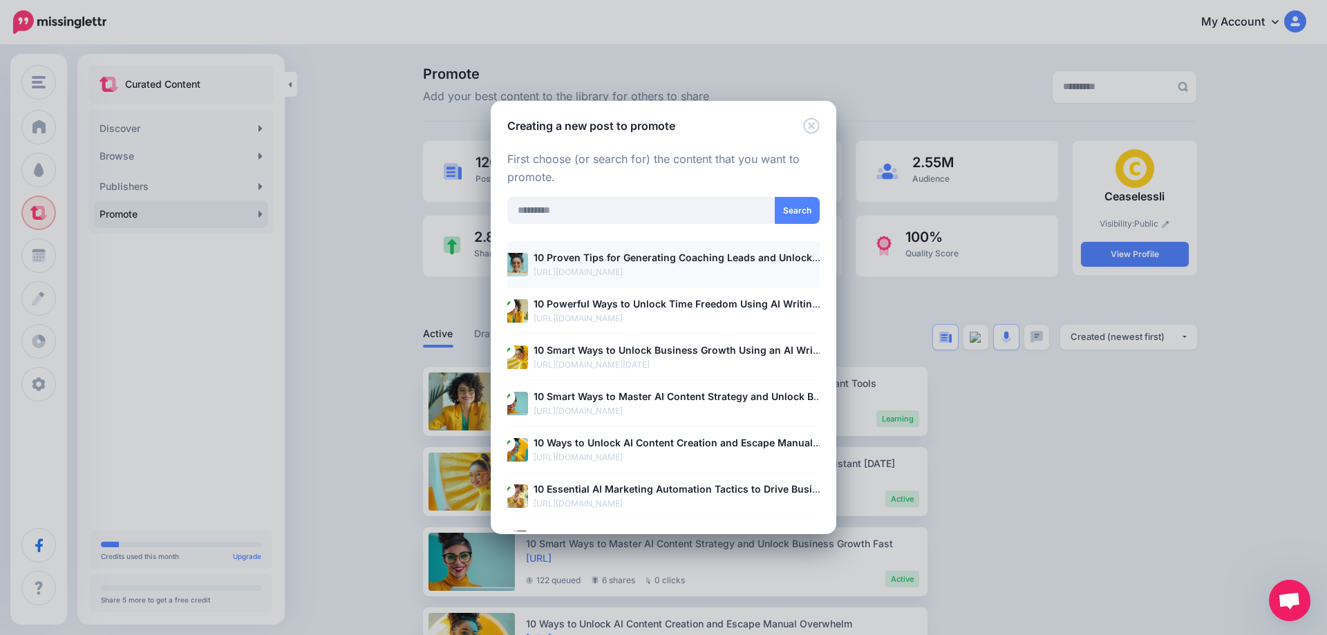
click at [579, 268] on p "https://ceaselessli.com/blog/10-proven-tips-for-generating-coaching-leads-and-u…" at bounding box center [678, 272] width 289 height 14
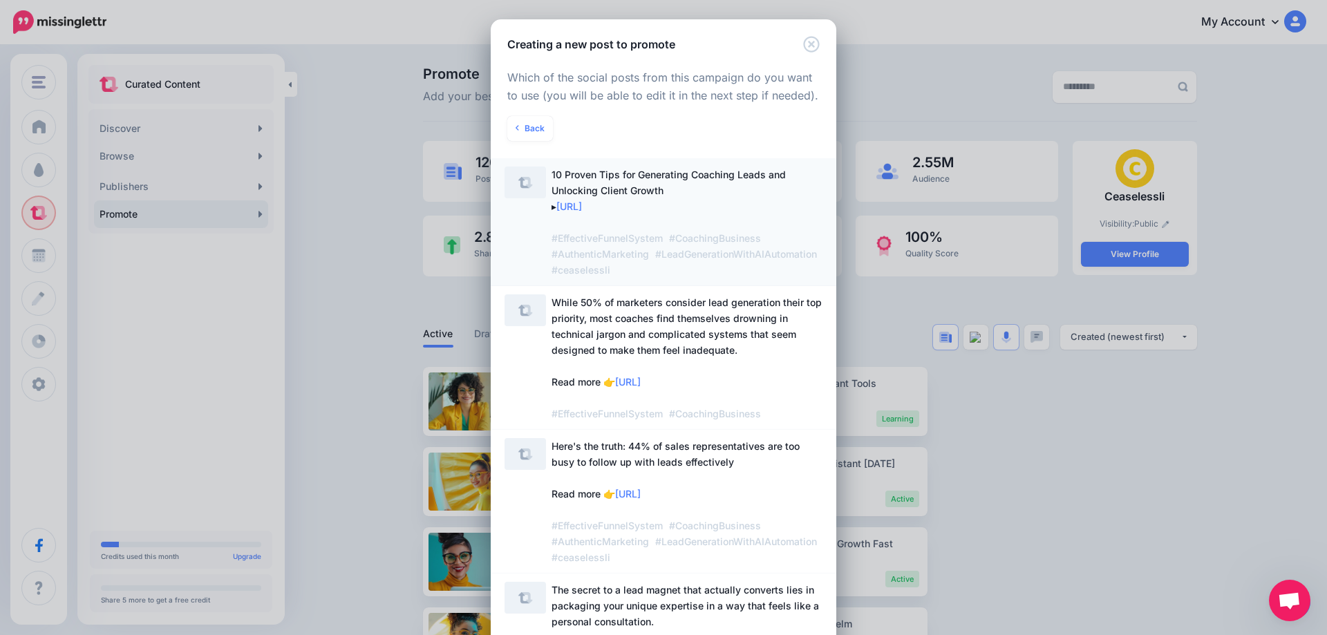
click at [582, 208] on span "https://lttr.ai/AiYPW" at bounding box center [569, 206] width 26 height 12
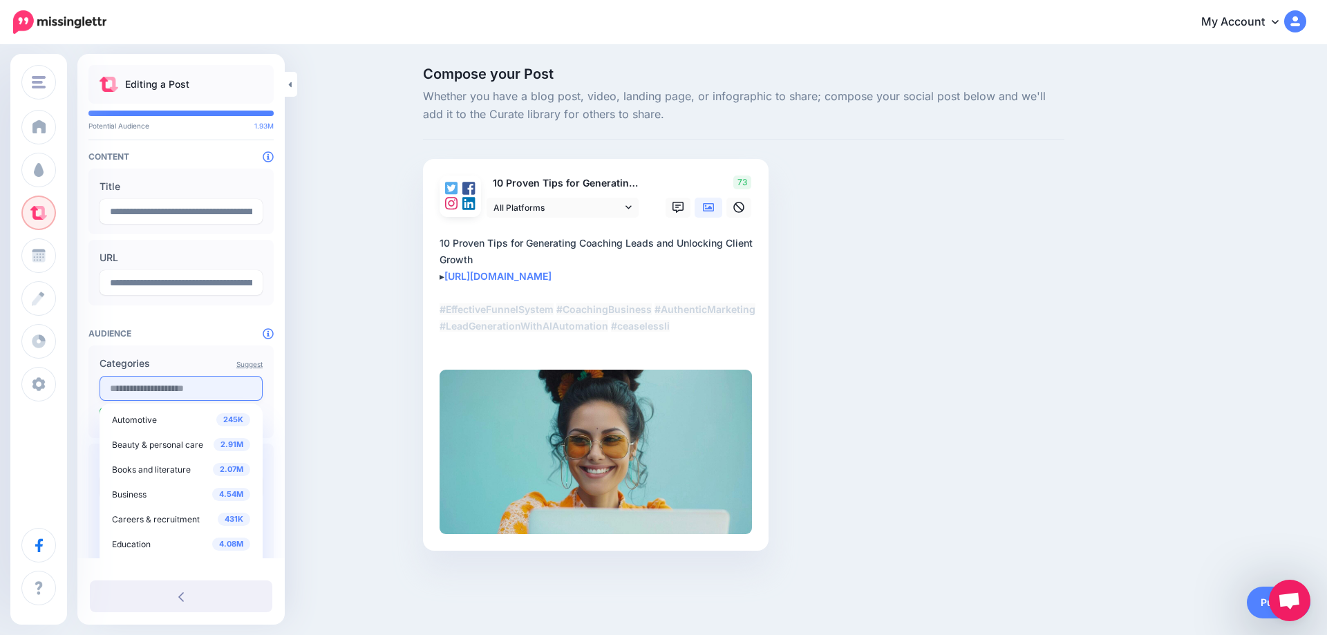
click at [135, 393] on input "text" at bounding box center [181, 388] width 163 height 25
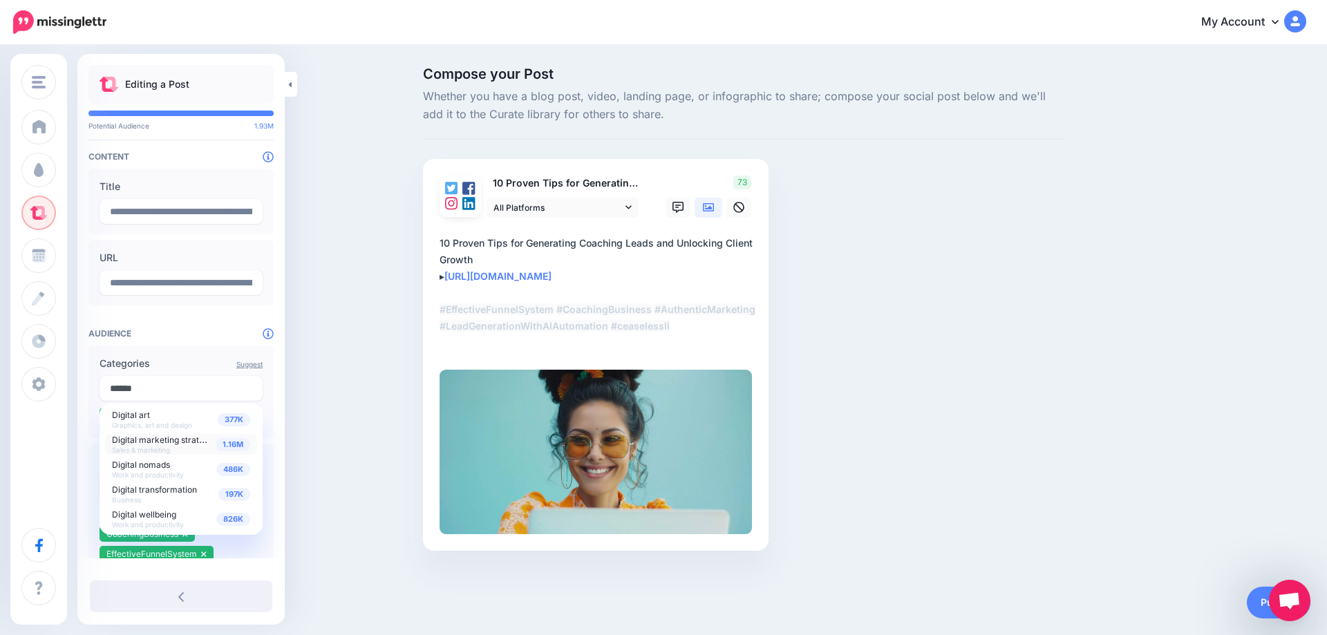
type input "******"
click at [231, 448] on span "1.16M" at bounding box center [233, 444] width 35 height 13
click at [232, 445] on span "1.16M" at bounding box center [233, 444] width 35 height 13
click at [310, 431] on div "Compose your Post Whether you have a blog post, video, landing page, or infogra…" at bounding box center [663, 329] width 1327 height 567
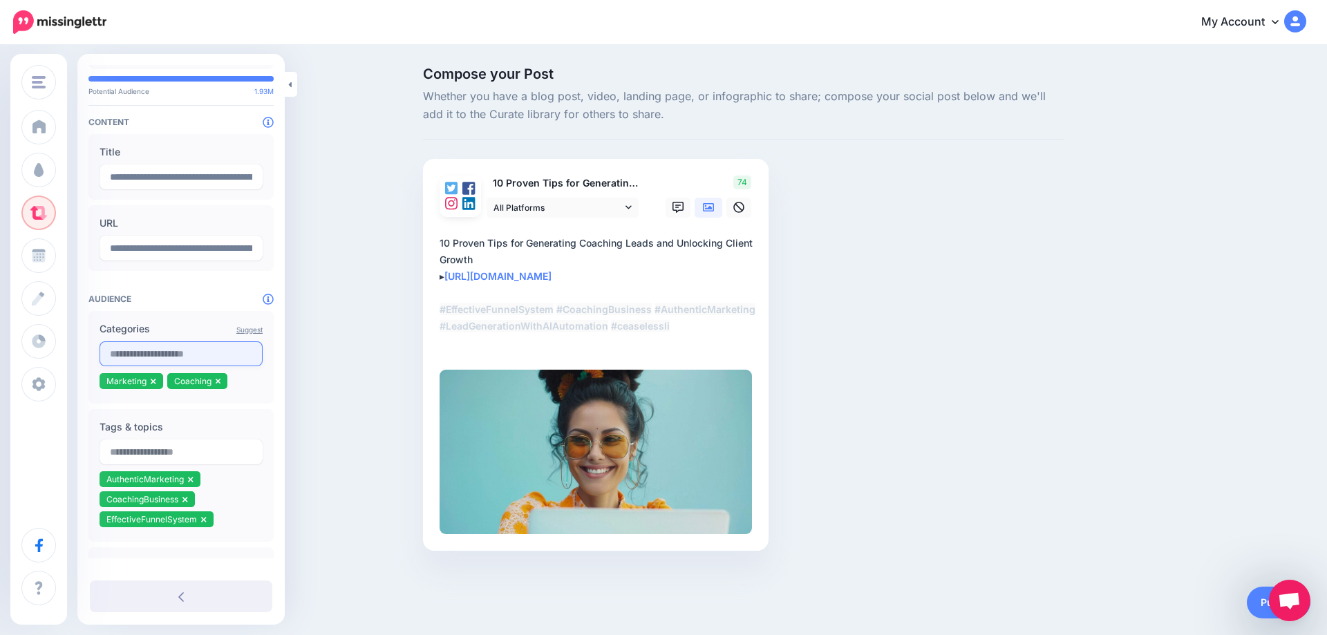
scroll to position [35, 0]
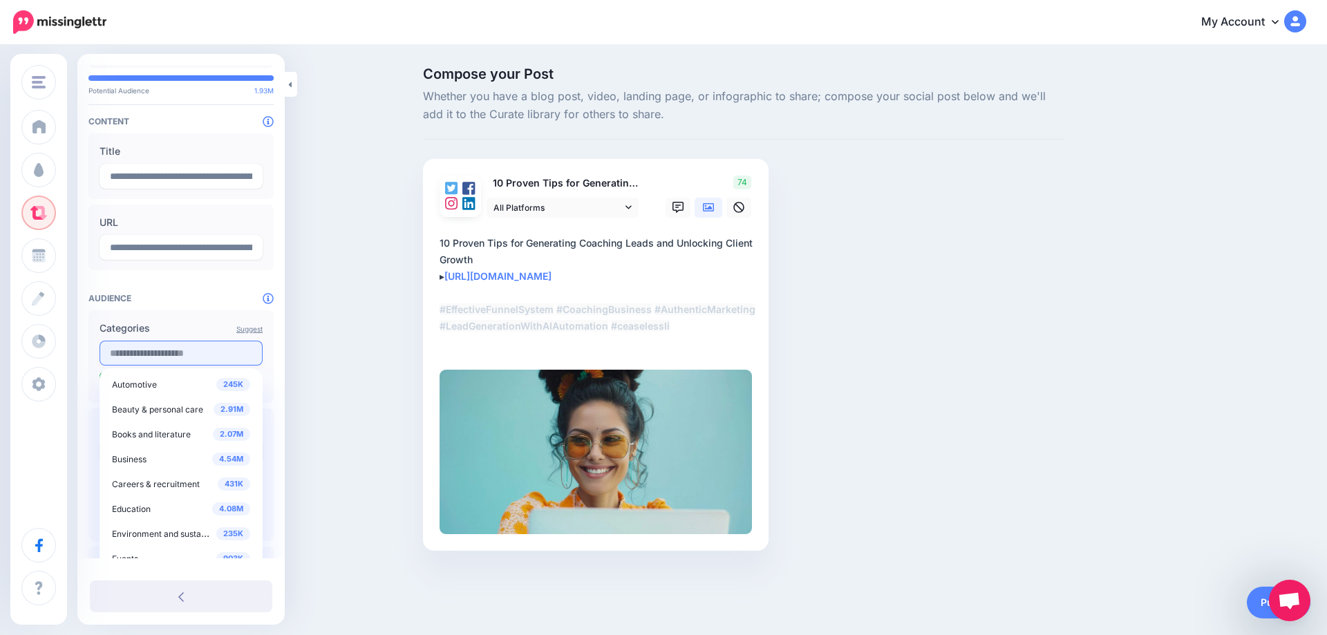
click at [146, 353] on input "text" at bounding box center [181, 353] width 163 height 25
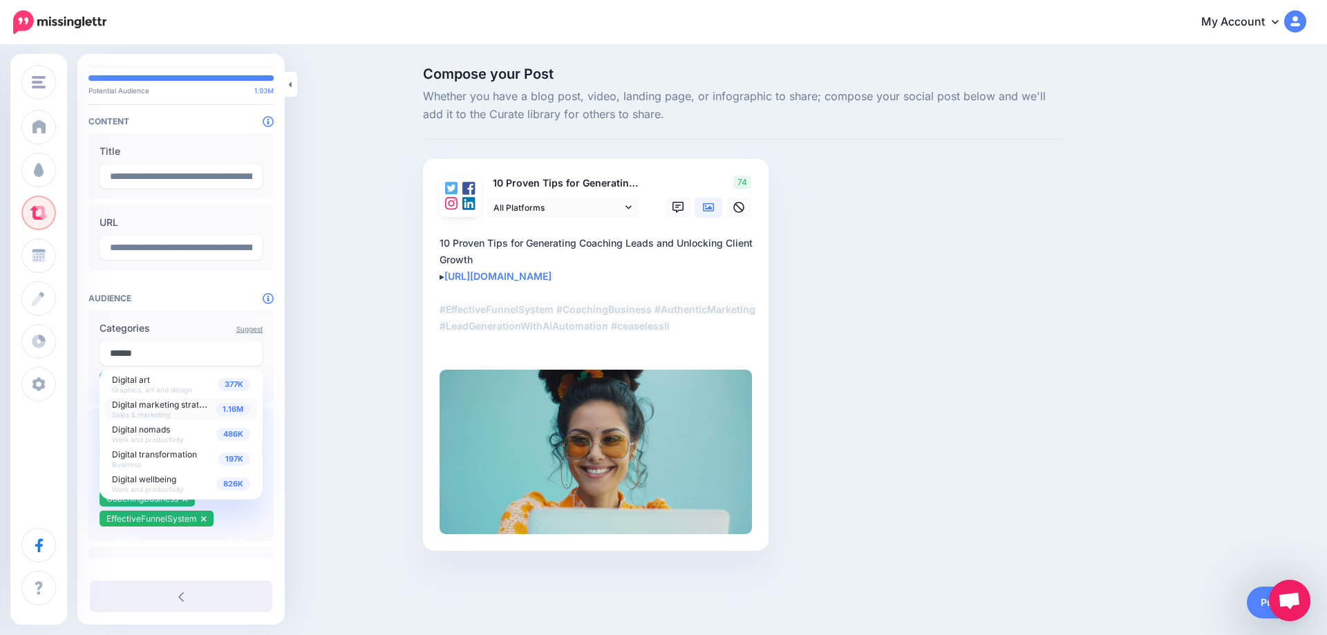
type input "******"
click at [228, 410] on span "1.16M" at bounding box center [233, 409] width 35 height 13
click at [323, 410] on div "Compose your Post Whether you have a blog post, video, landing page, or infogra…" at bounding box center [663, 329] width 1327 height 567
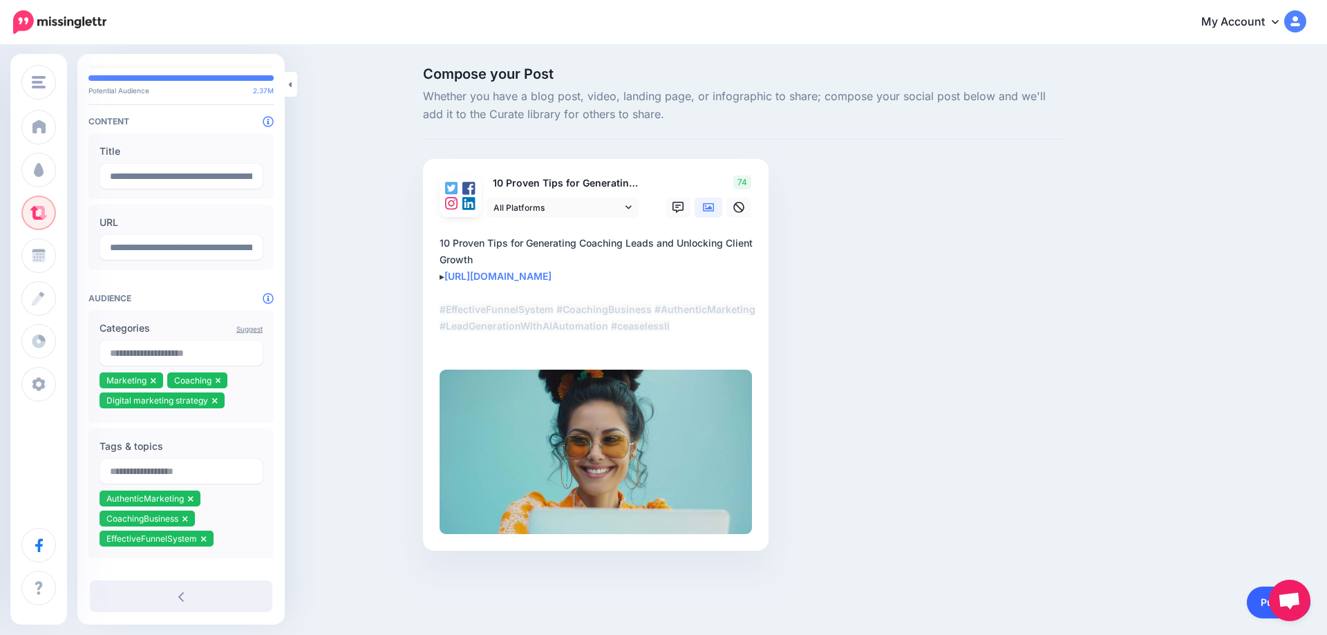
click at [1264, 605] on link "Publish" at bounding box center [1279, 603] width 64 height 32
